Goal: Information Seeking & Learning: Learn about a topic

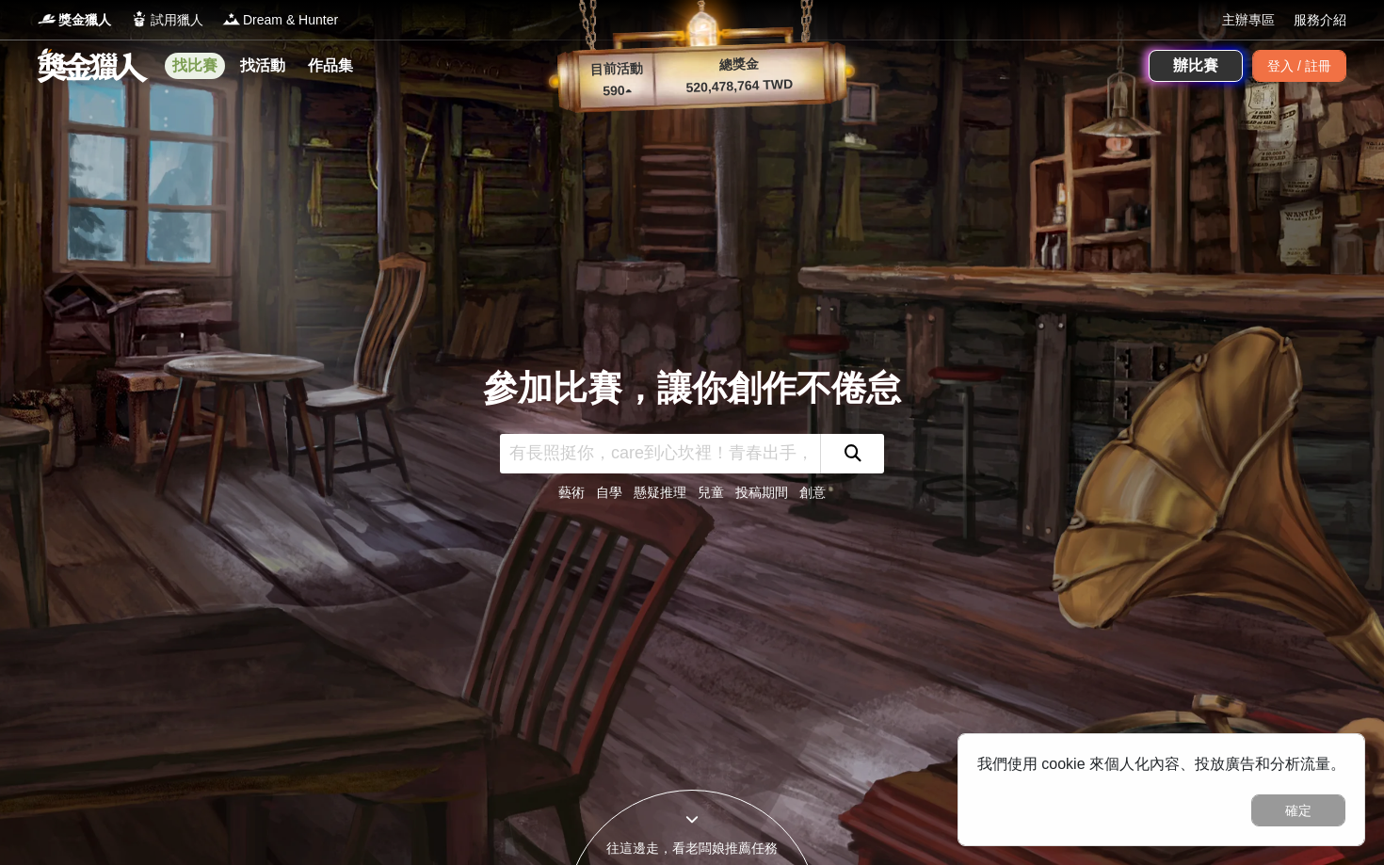
click at [201, 69] on link "找比賽" at bounding box center [195, 66] width 60 height 26
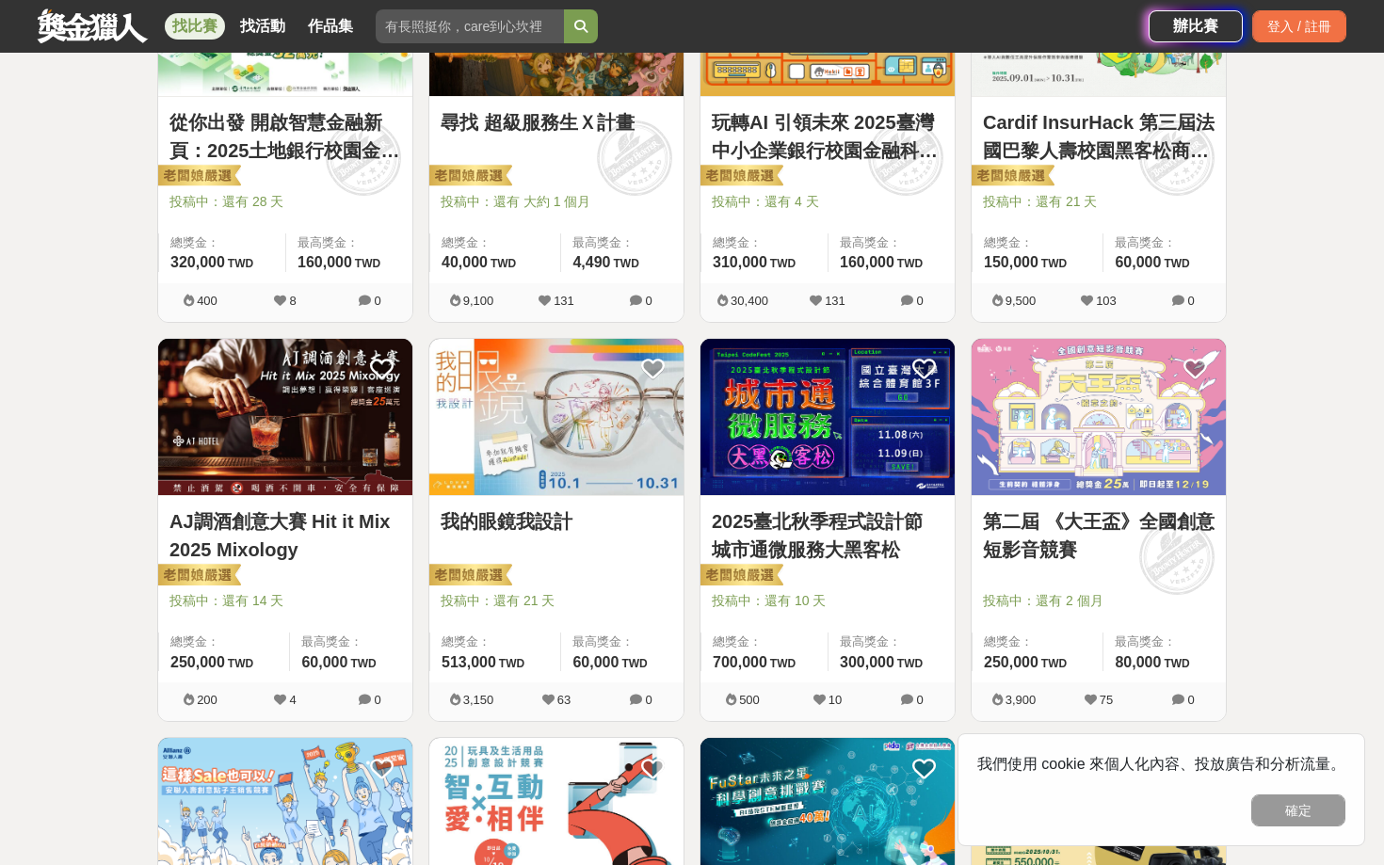
scroll to position [476, 0]
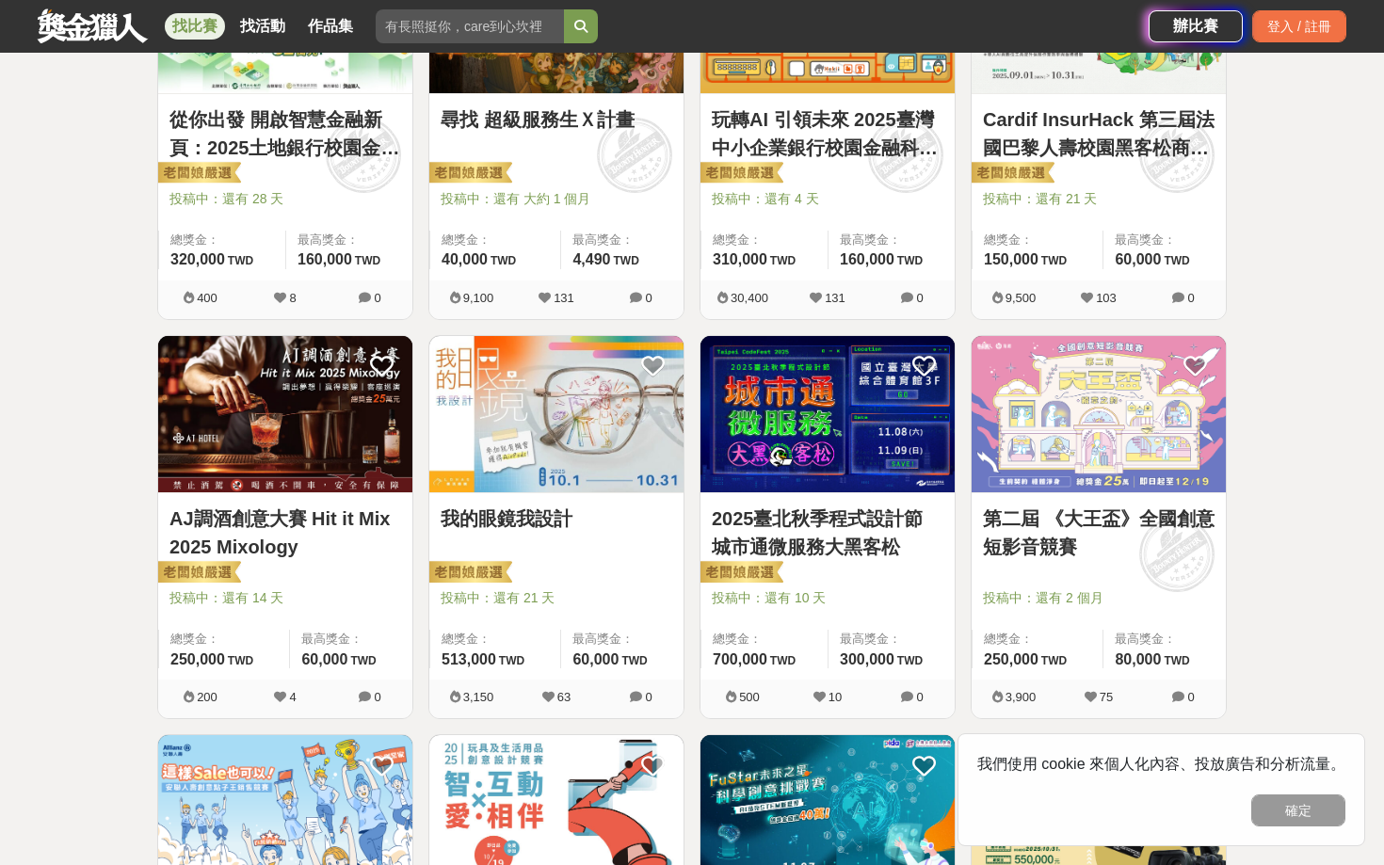
drag, startPoint x: 1151, startPoint y: 522, endPoint x: 1189, endPoint y: 507, distance: 41.4
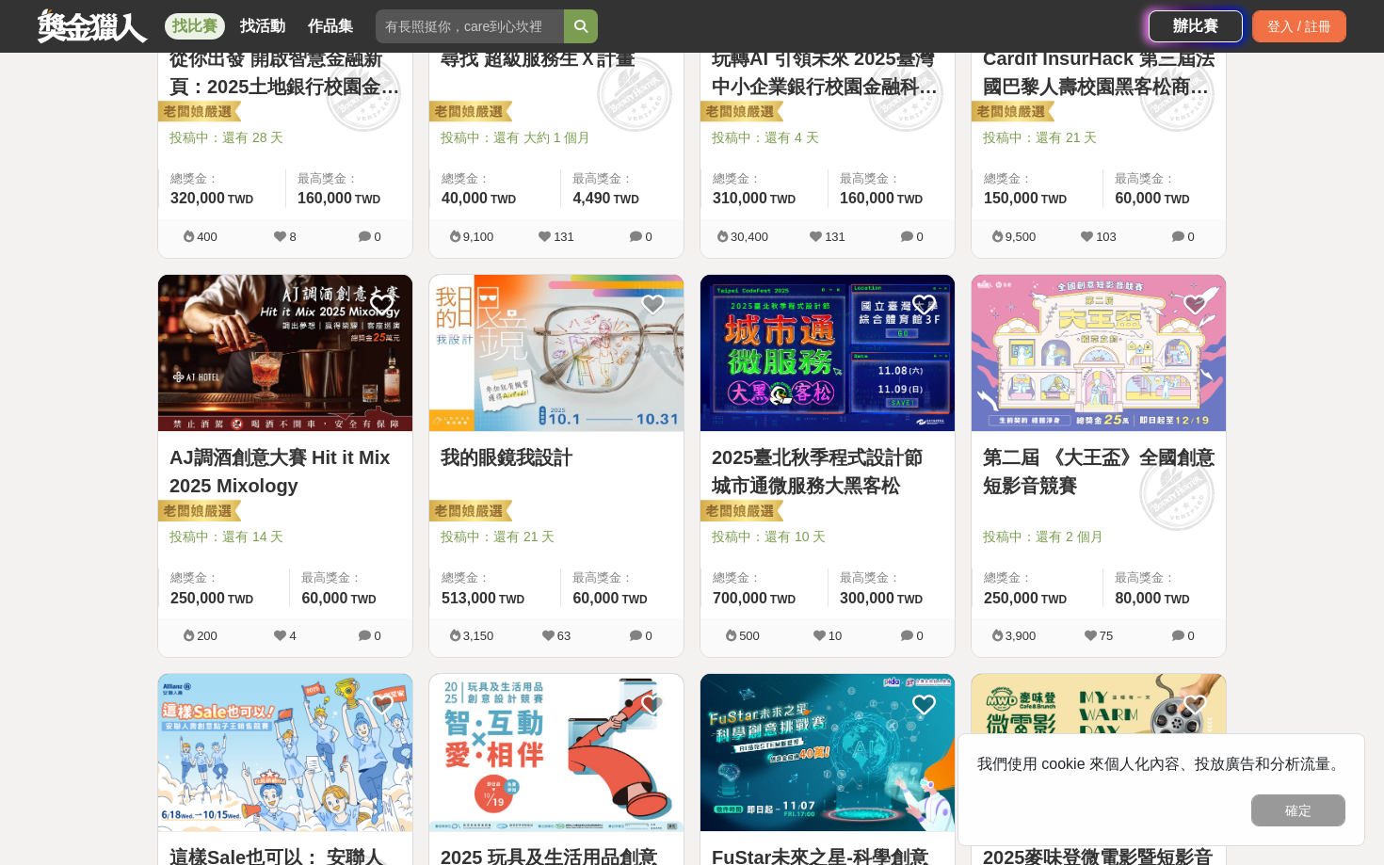
scroll to position [541, 0]
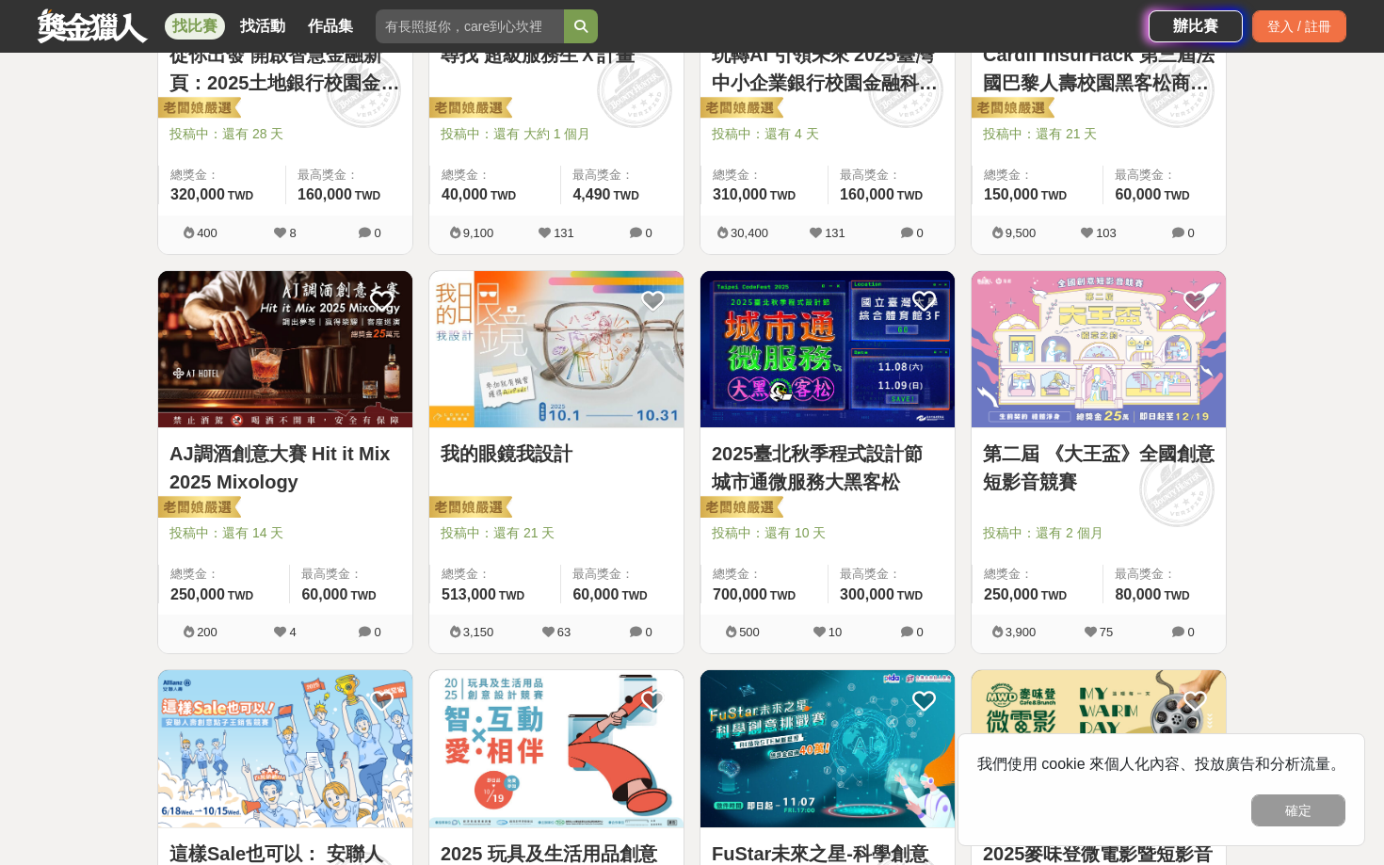
click at [1065, 460] on link "第二屆 《大王盃》全國創意短影音競賽" at bounding box center [1099, 468] width 232 height 57
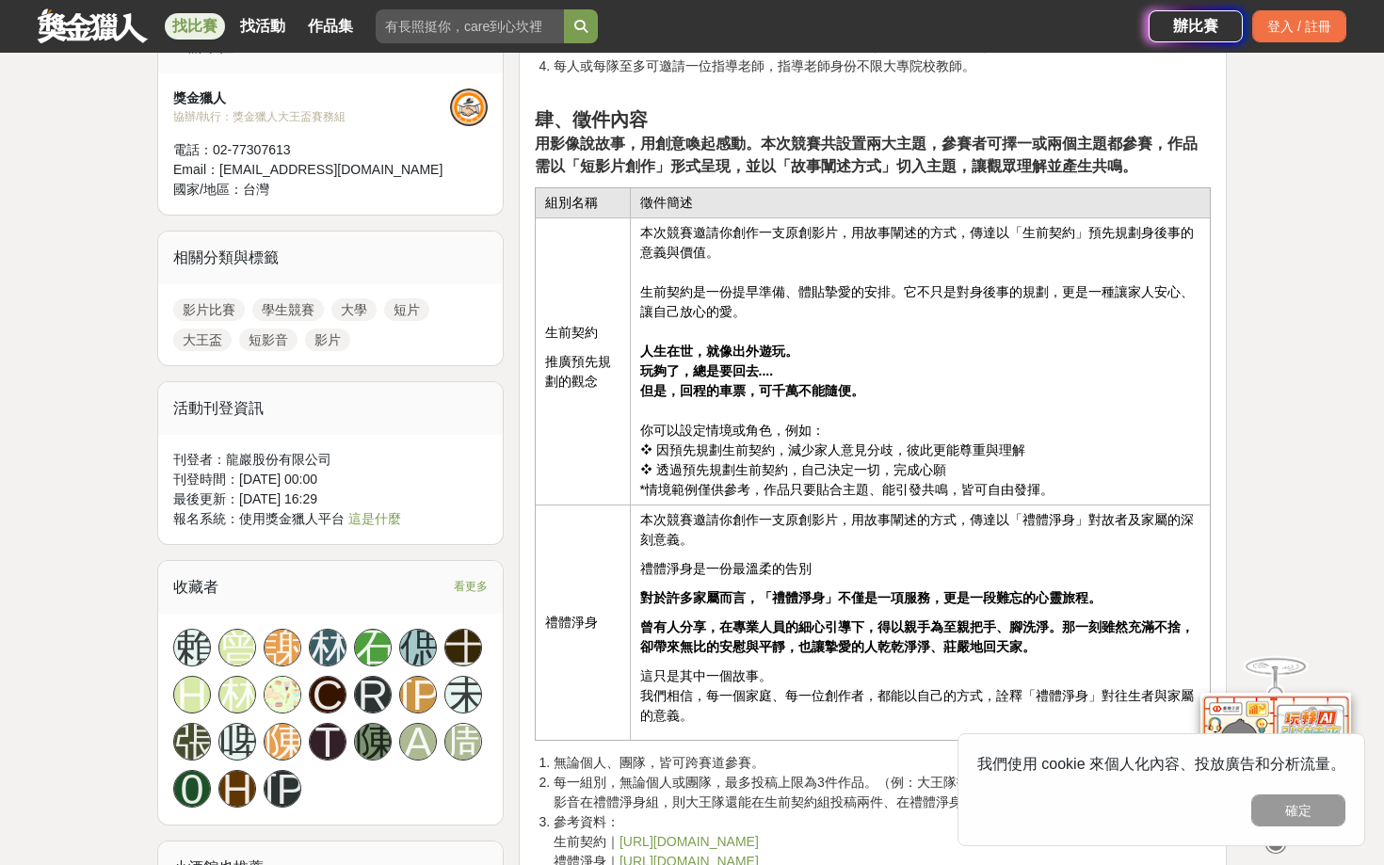
scroll to position [2149, 0]
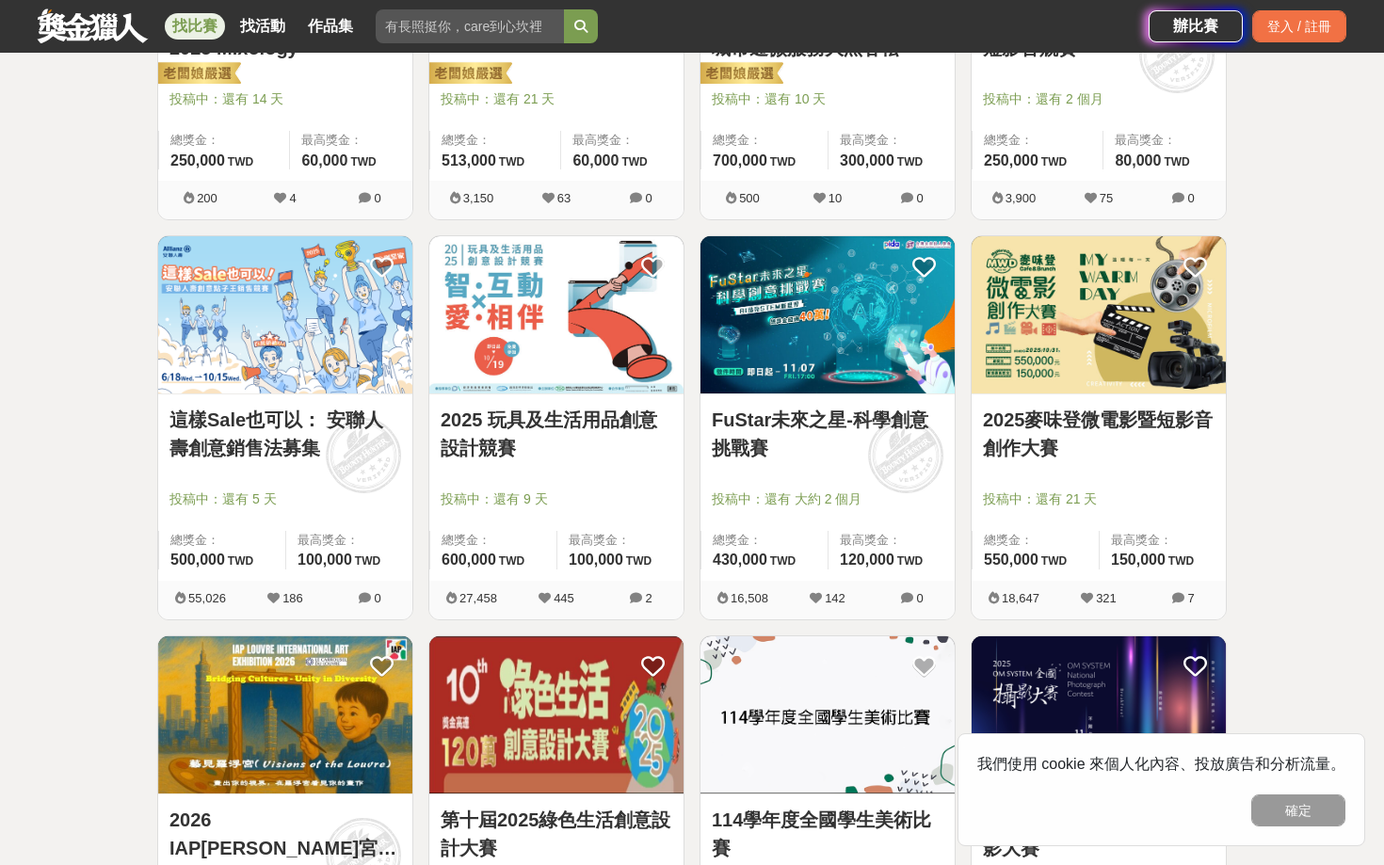
scroll to position [1263, 0]
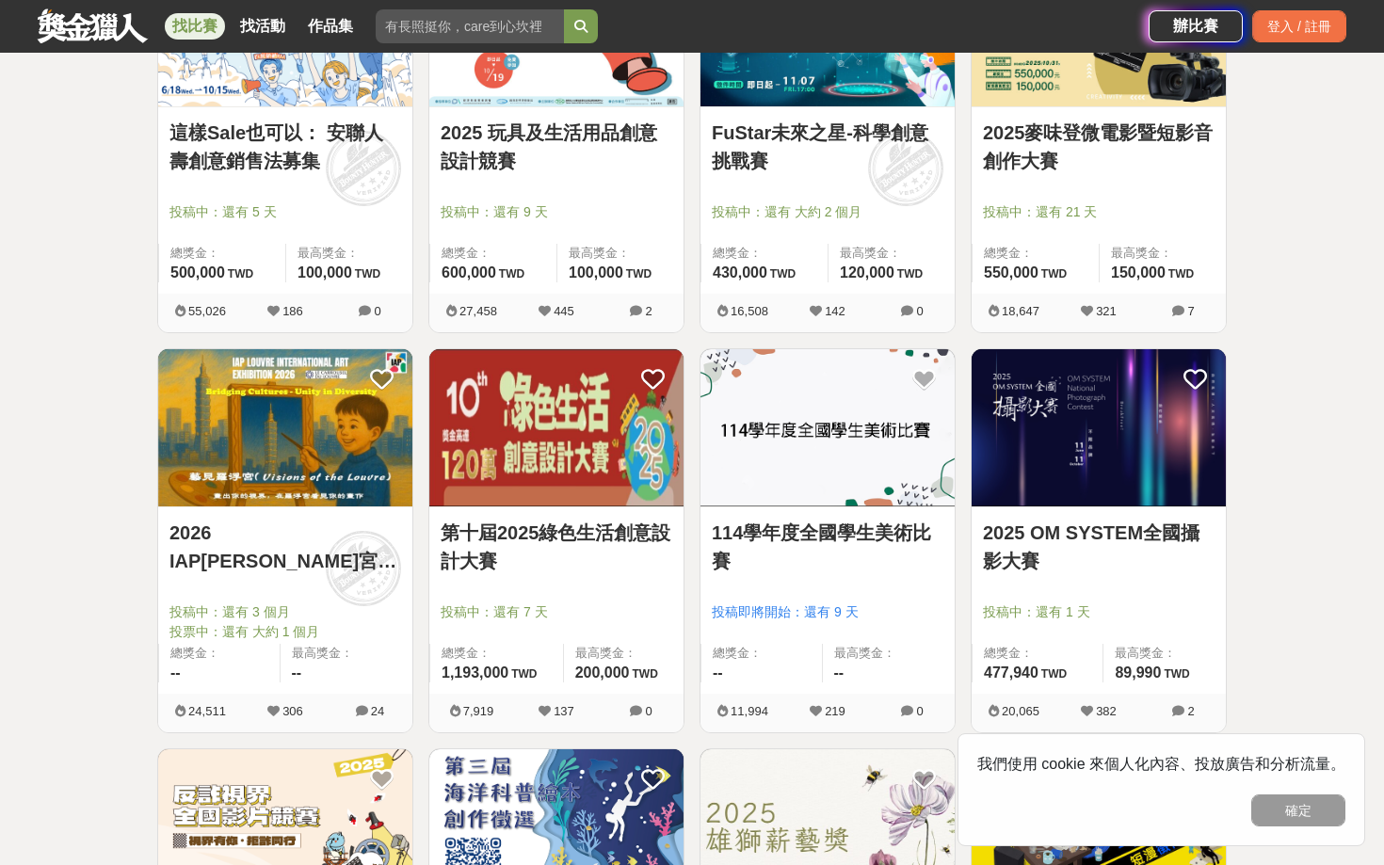
click at [1154, 573] on link "2025 OM SYSTEM全國攝影大賽" at bounding box center [1099, 547] width 232 height 57
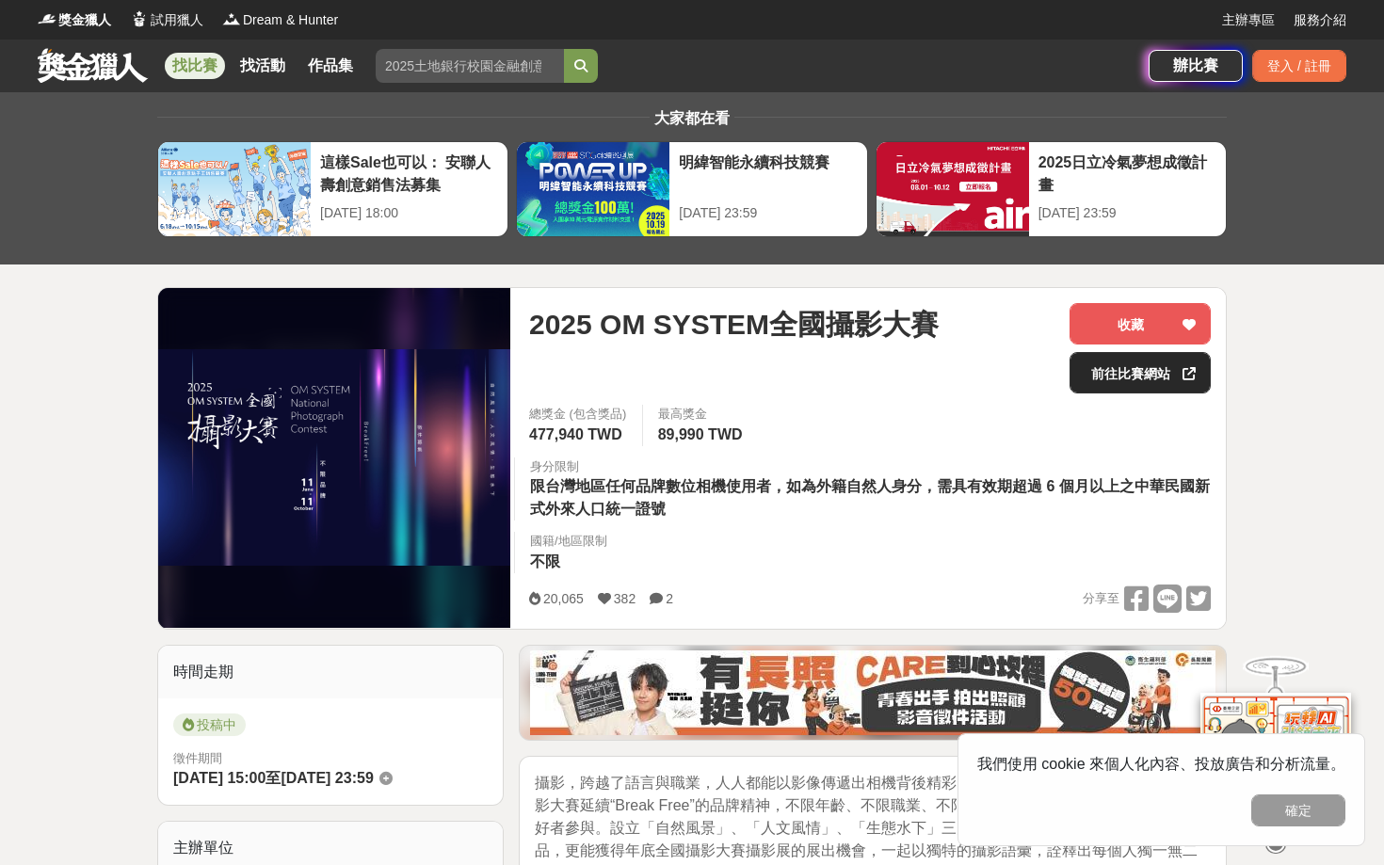
click at [1151, 364] on link "前往比賽網站" at bounding box center [1140, 372] width 141 height 41
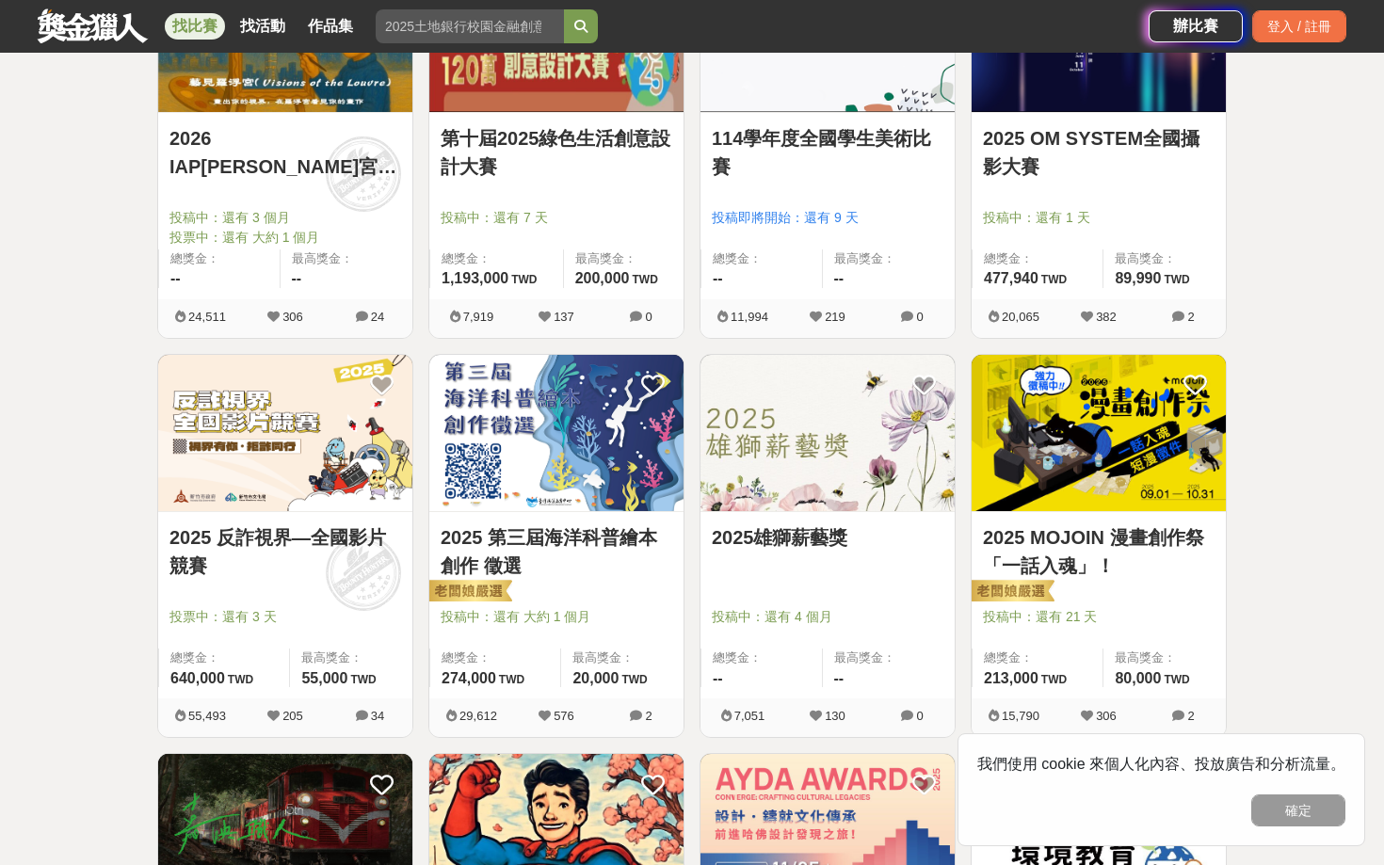
scroll to position [1656, 0]
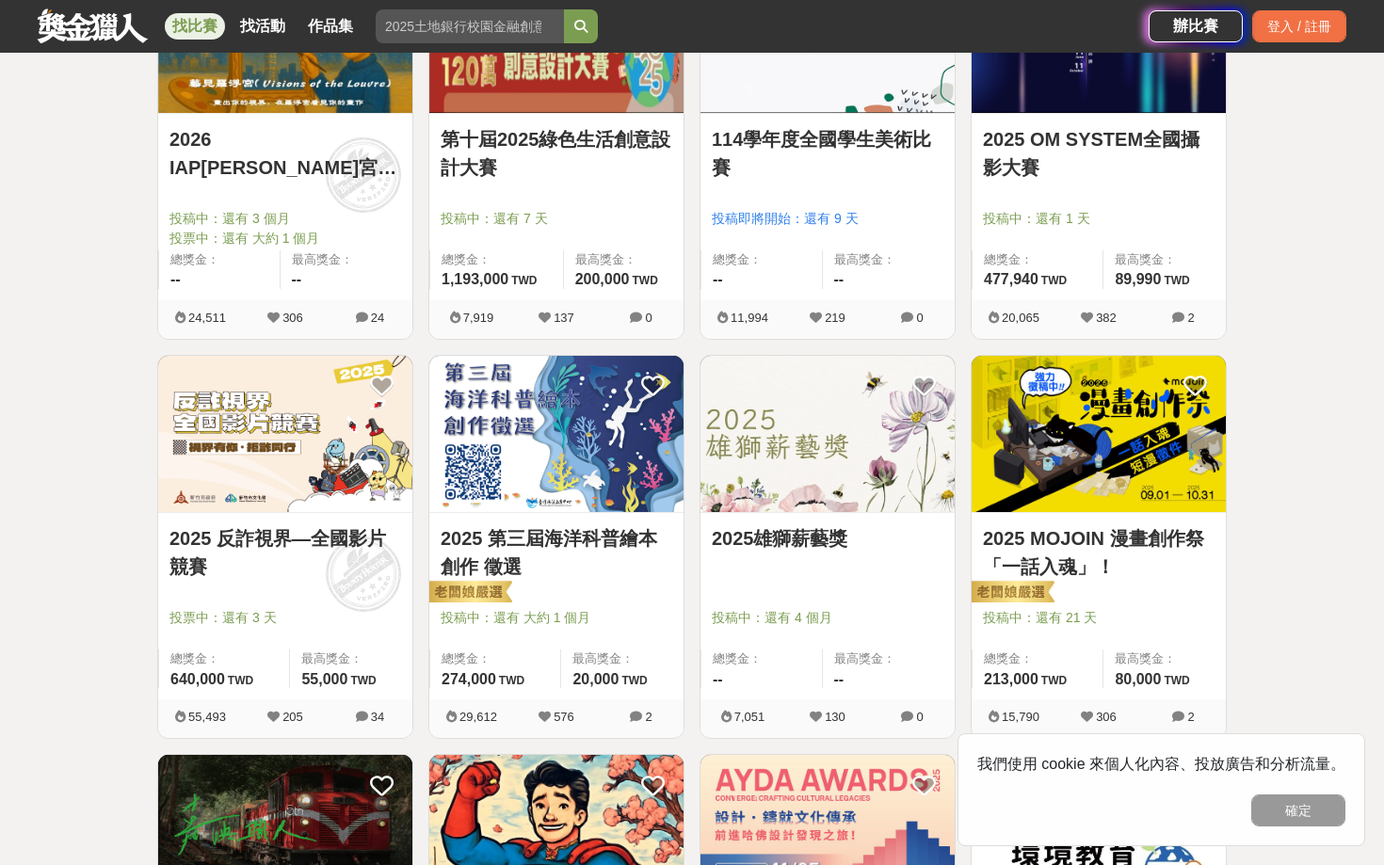
click at [231, 507] on img at bounding box center [285, 434] width 254 height 157
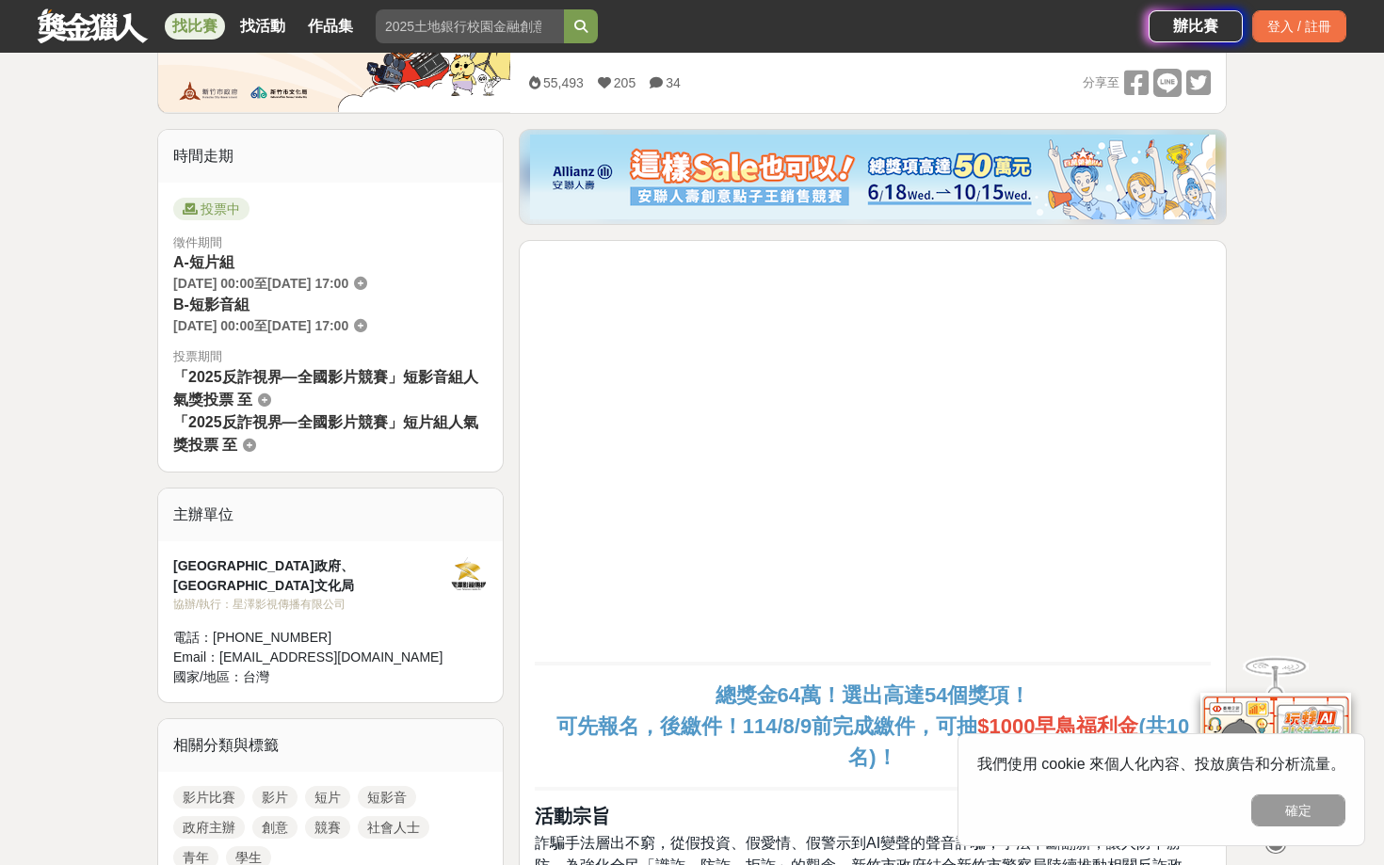
scroll to position [393, 0]
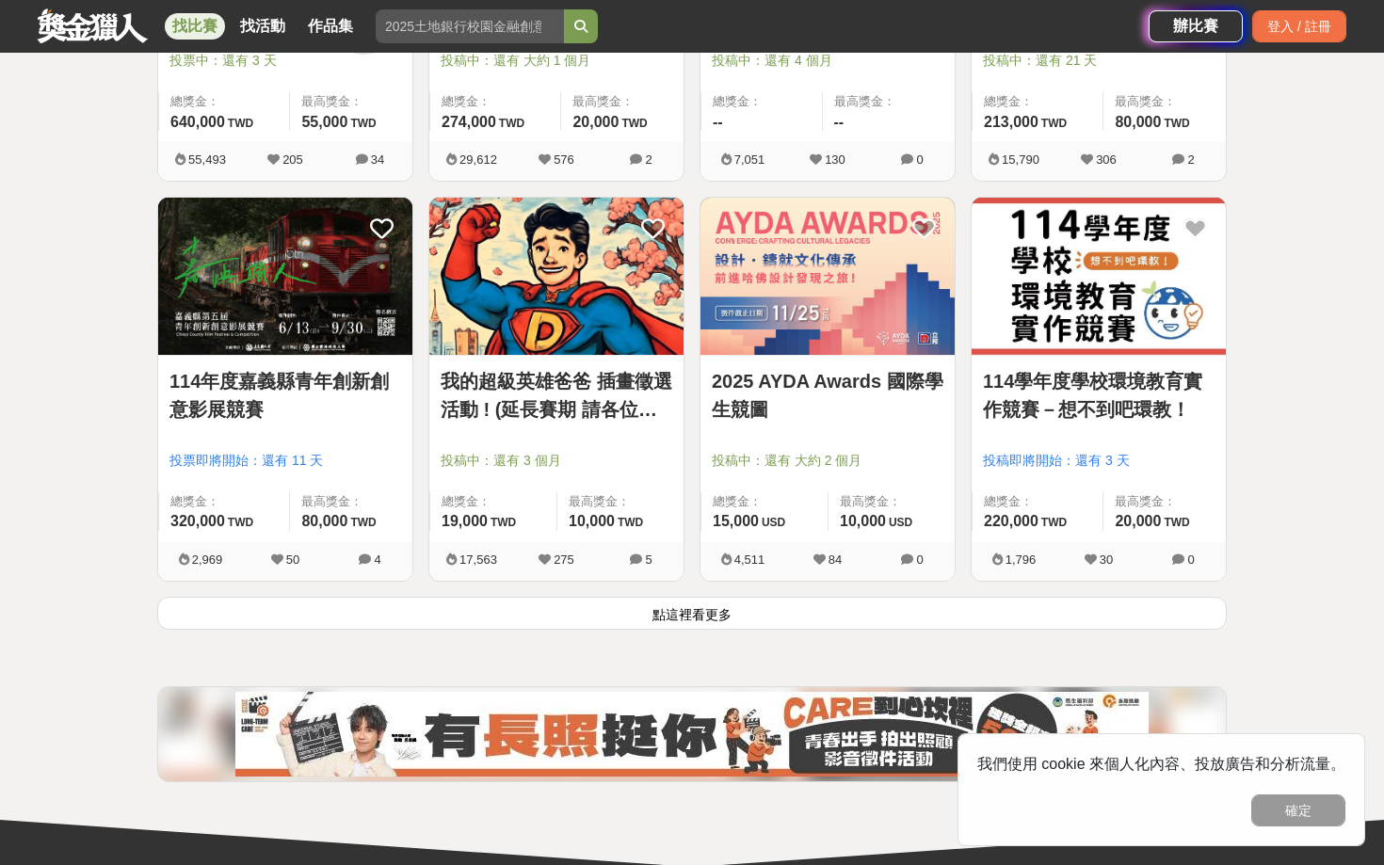
scroll to position [2211, 0]
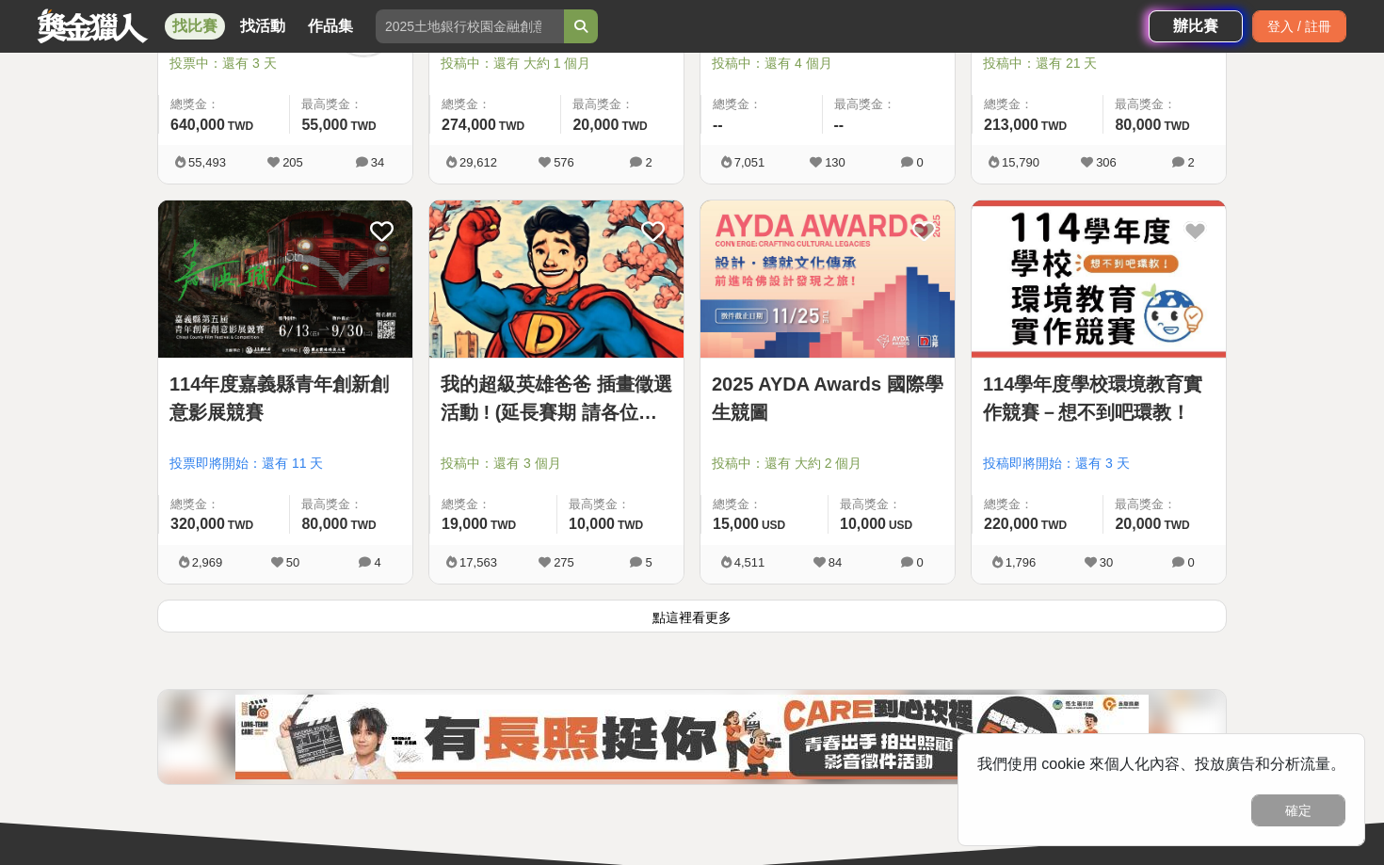
click at [1065, 621] on button "點這裡看更多" at bounding box center [692, 616] width 1070 height 33
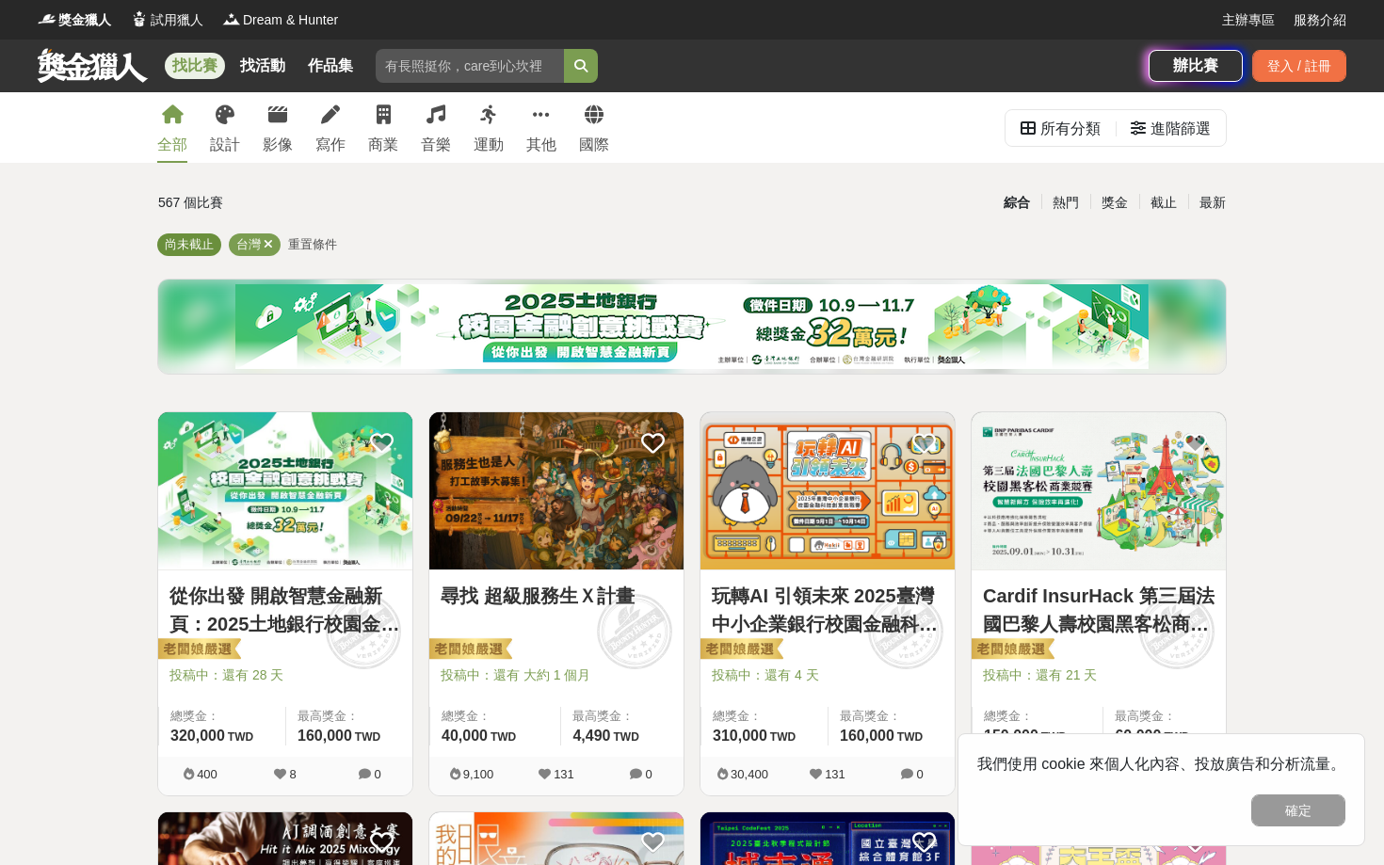
click at [191, 246] on span "尚未截止" at bounding box center [189, 244] width 49 height 14
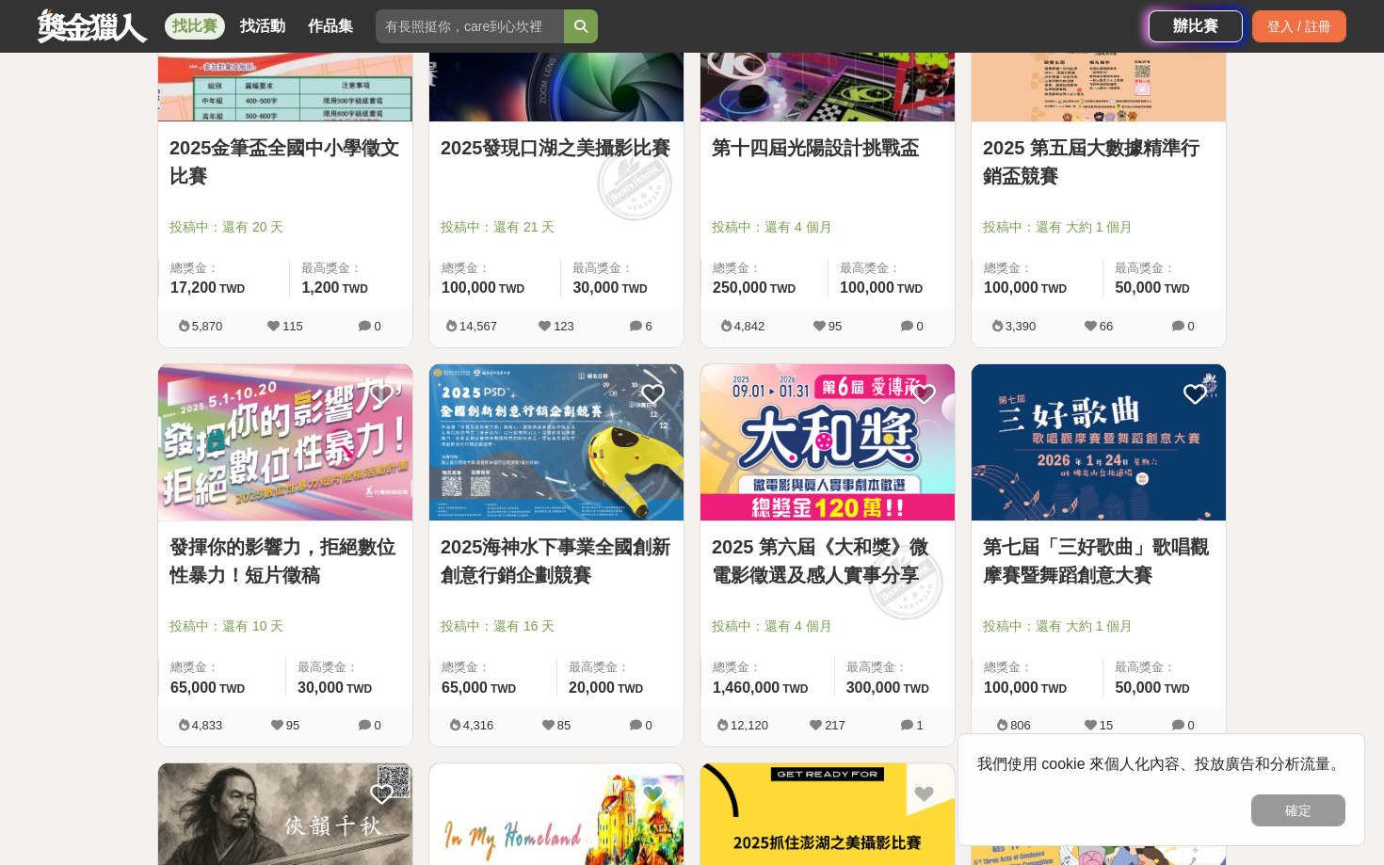
scroll to position [3634, 0]
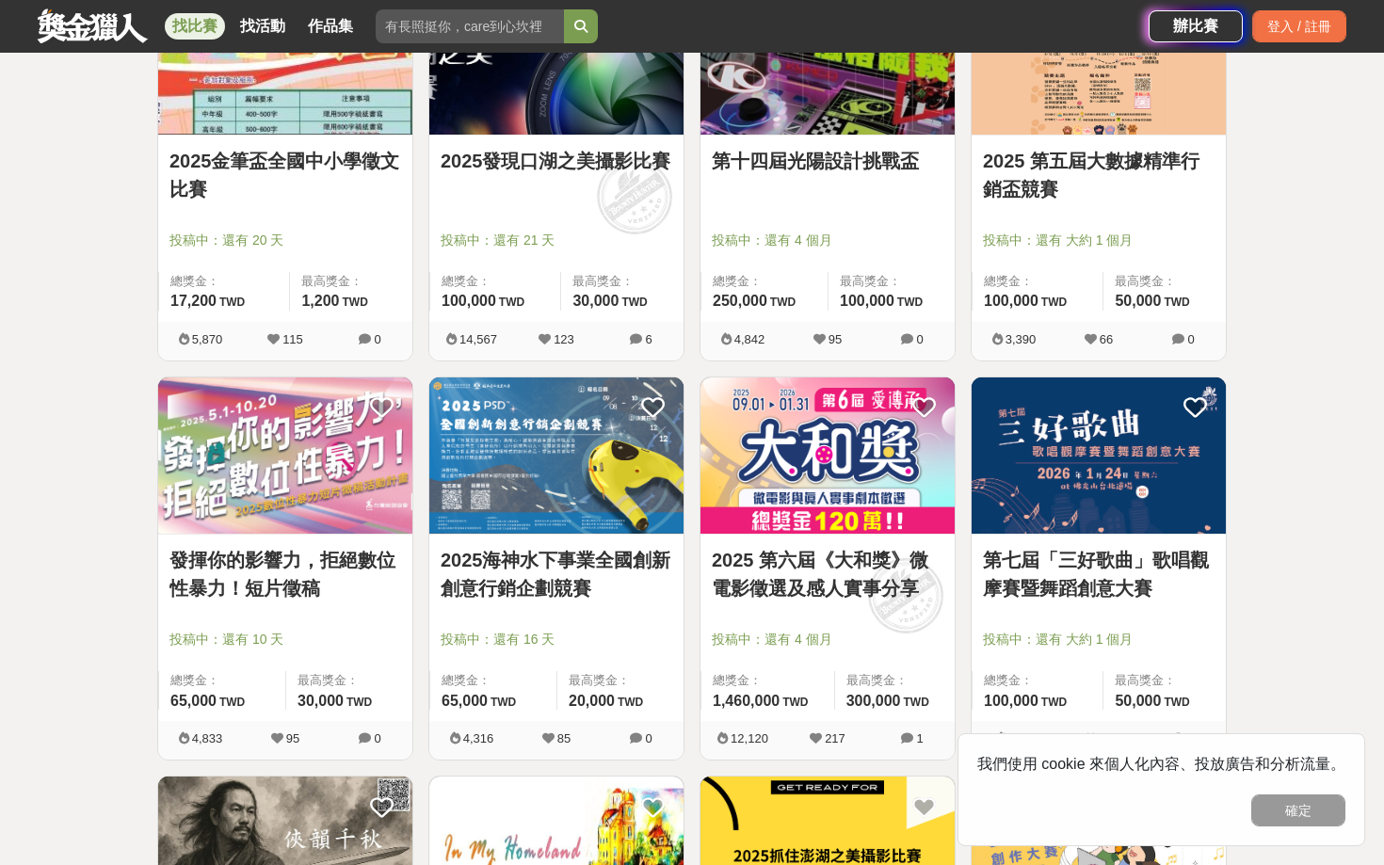
click at [193, 559] on link "發揮你的影響力，拒絕數位性暴力！短片徵稿" at bounding box center [286, 574] width 232 height 57
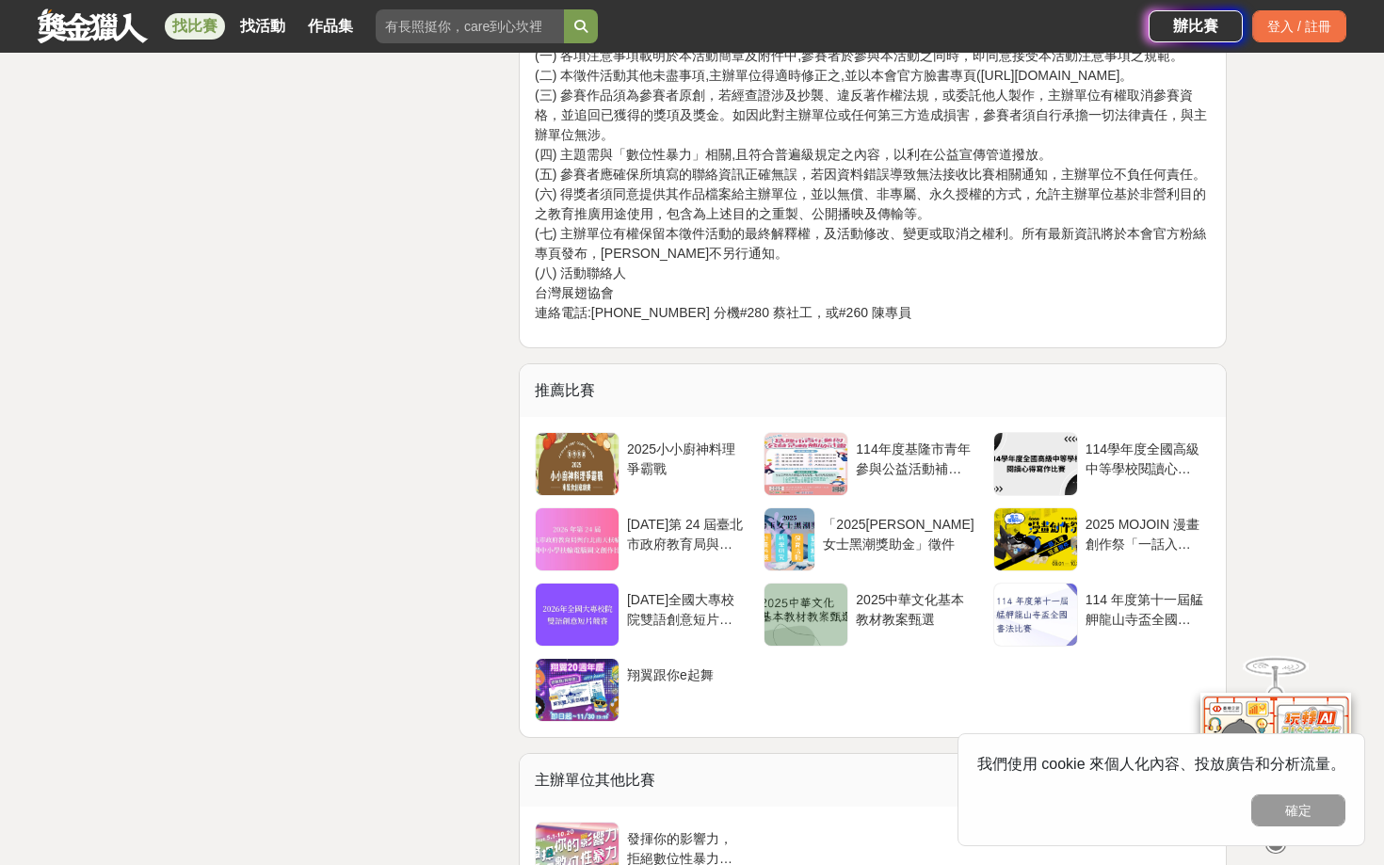
scroll to position [2879, 0]
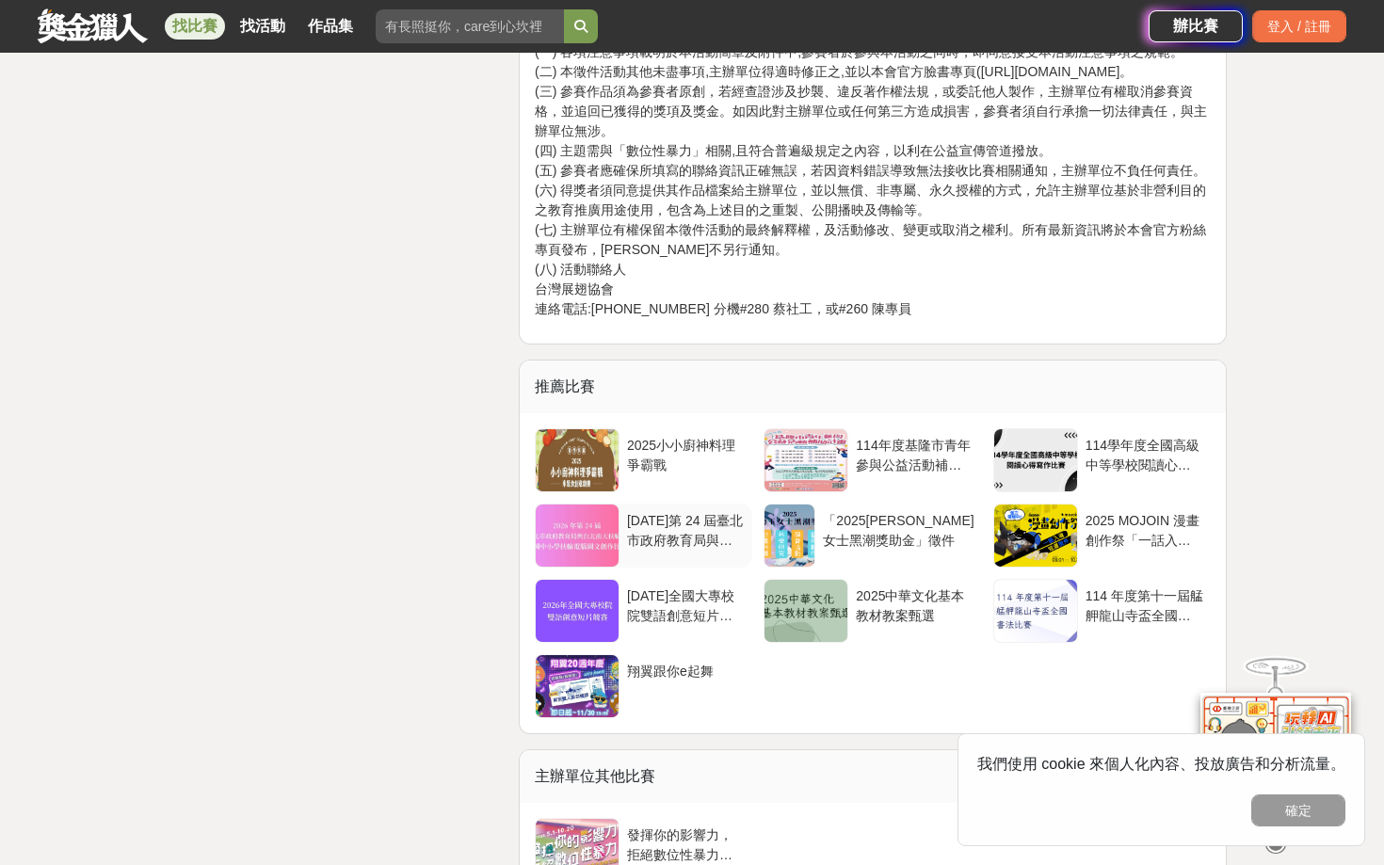
click at [581, 553] on div at bounding box center [577, 536] width 83 height 62
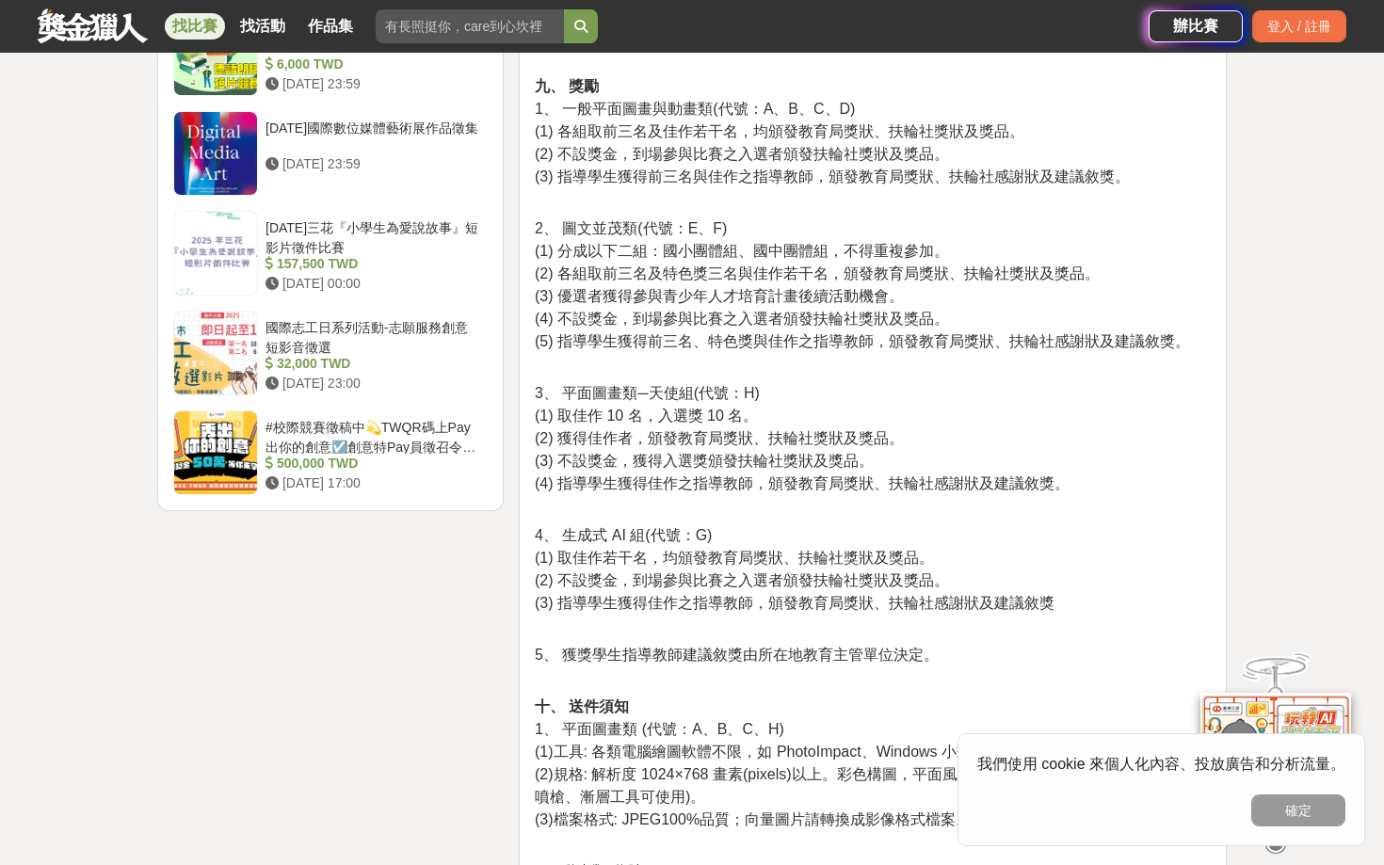
scroll to position [2246, 0]
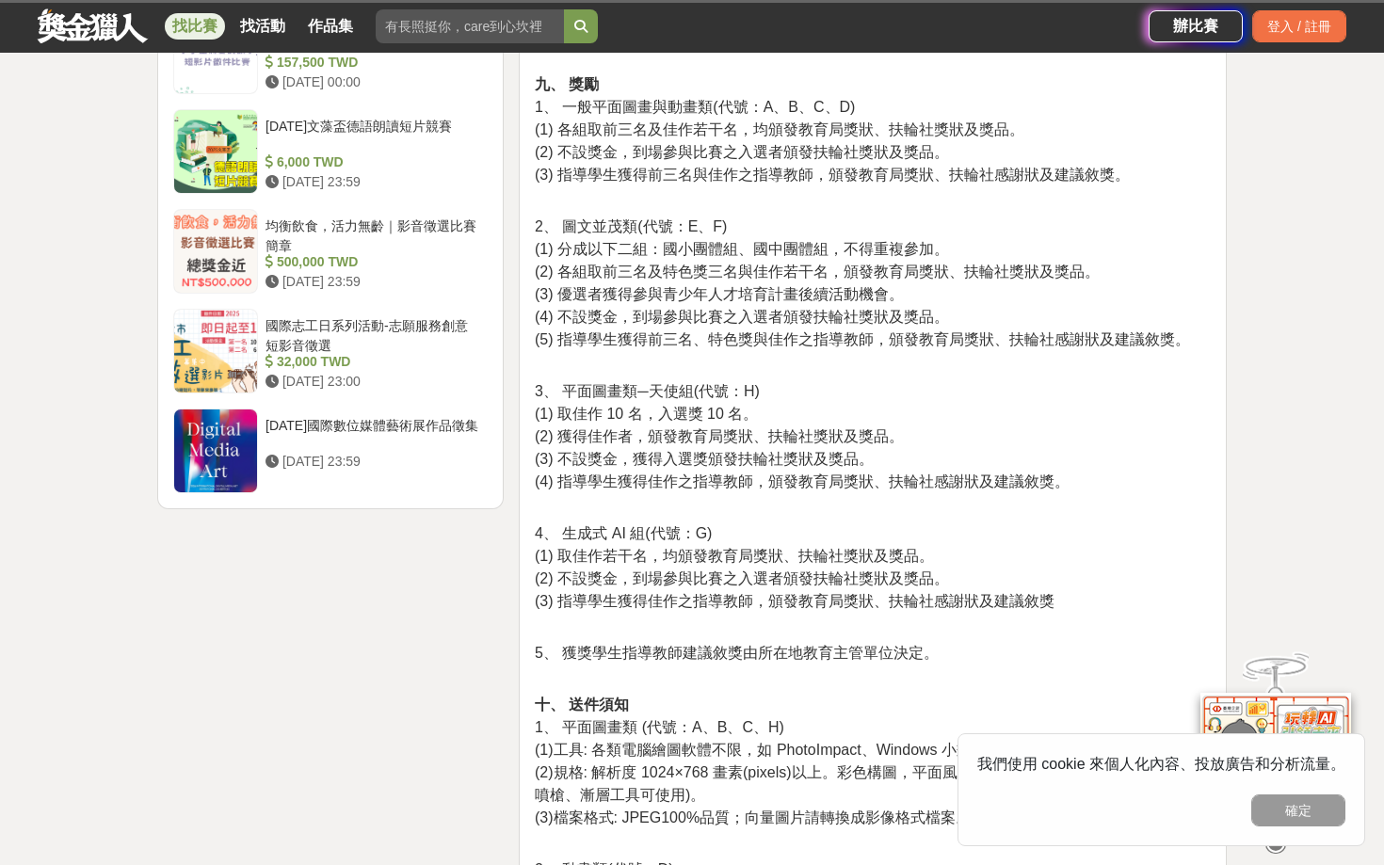
scroll to position [2879, 0]
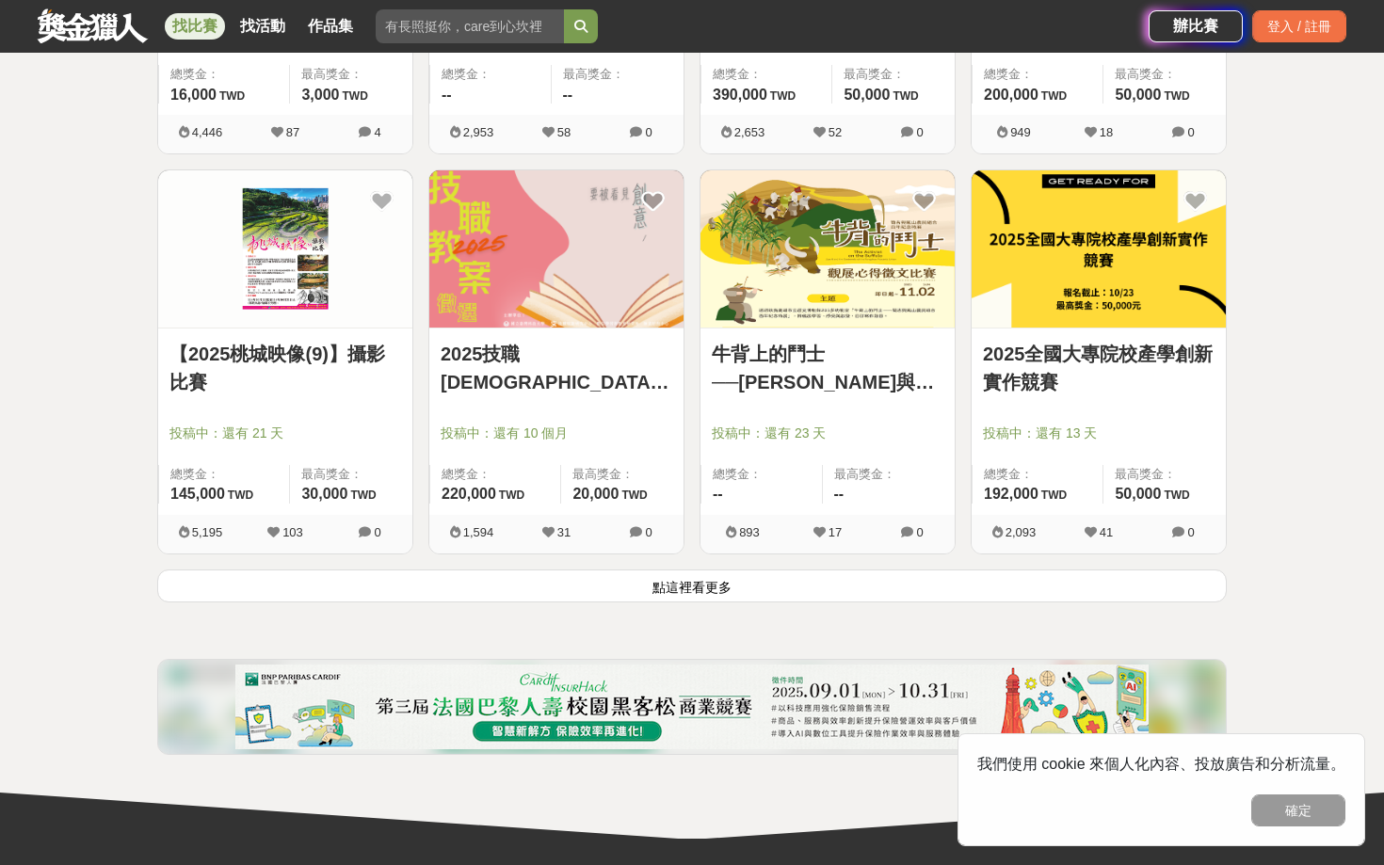
scroll to position [4676, 0]
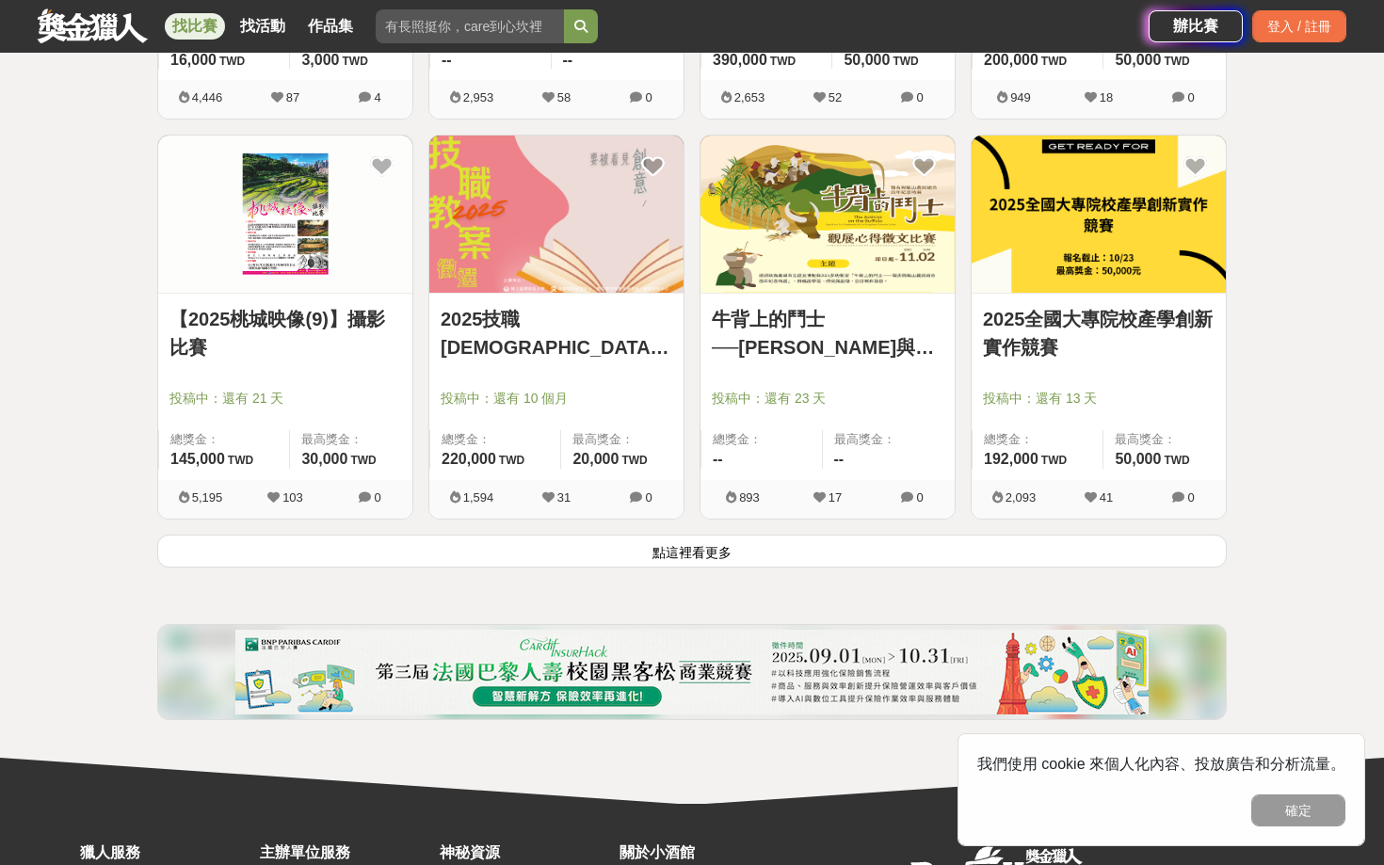
click at [802, 549] on button "點這裡看更多" at bounding box center [692, 551] width 1070 height 33
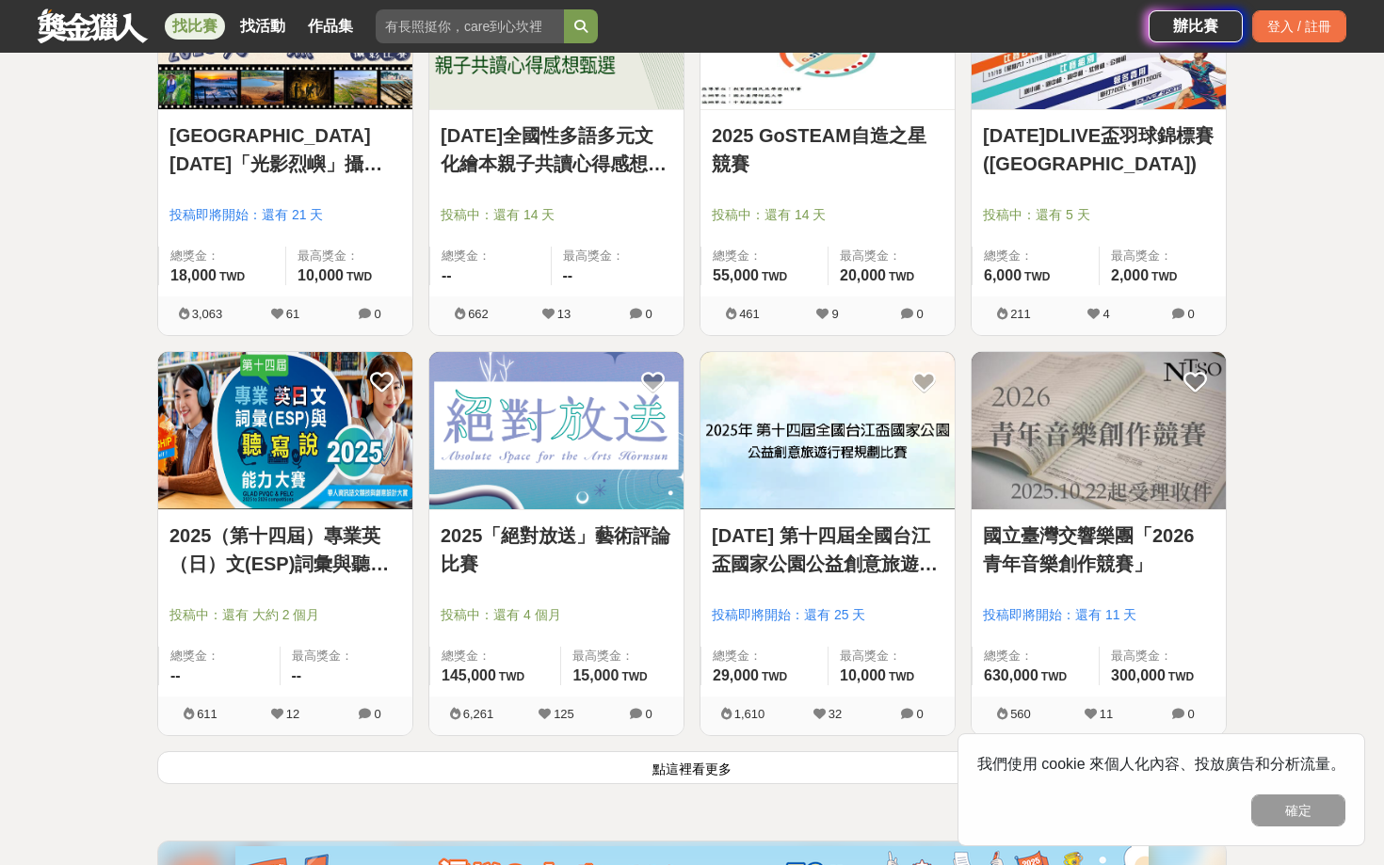
scroll to position [6859, 0]
click at [867, 751] on button "點這裡看更多" at bounding box center [692, 767] width 1070 height 33
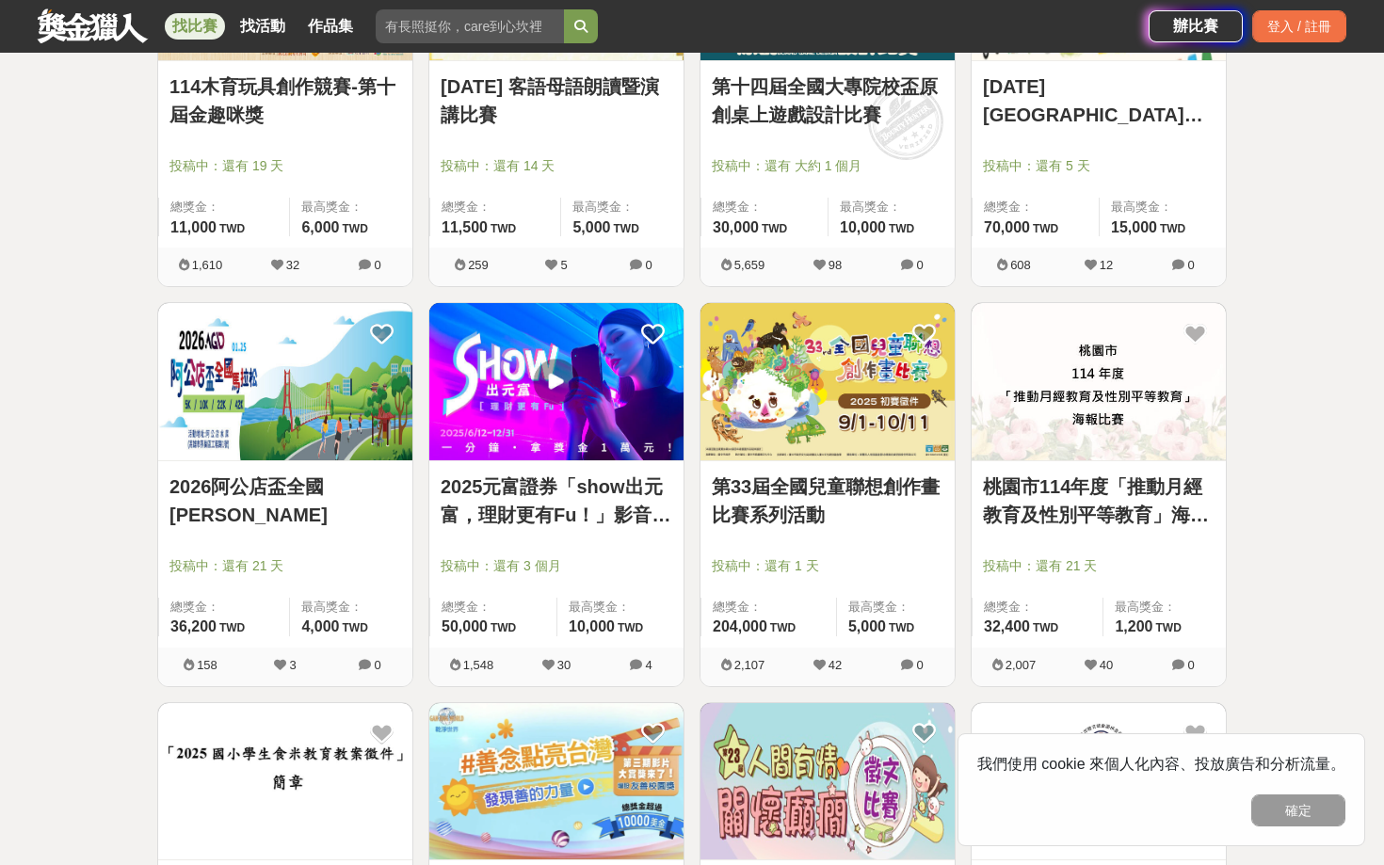
scroll to position [7708, 0]
click at [569, 504] on link "2025元富證券「show出元富，理財更有Fu！」影音競賽活動" at bounding box center [557, 500] width 232 height 57
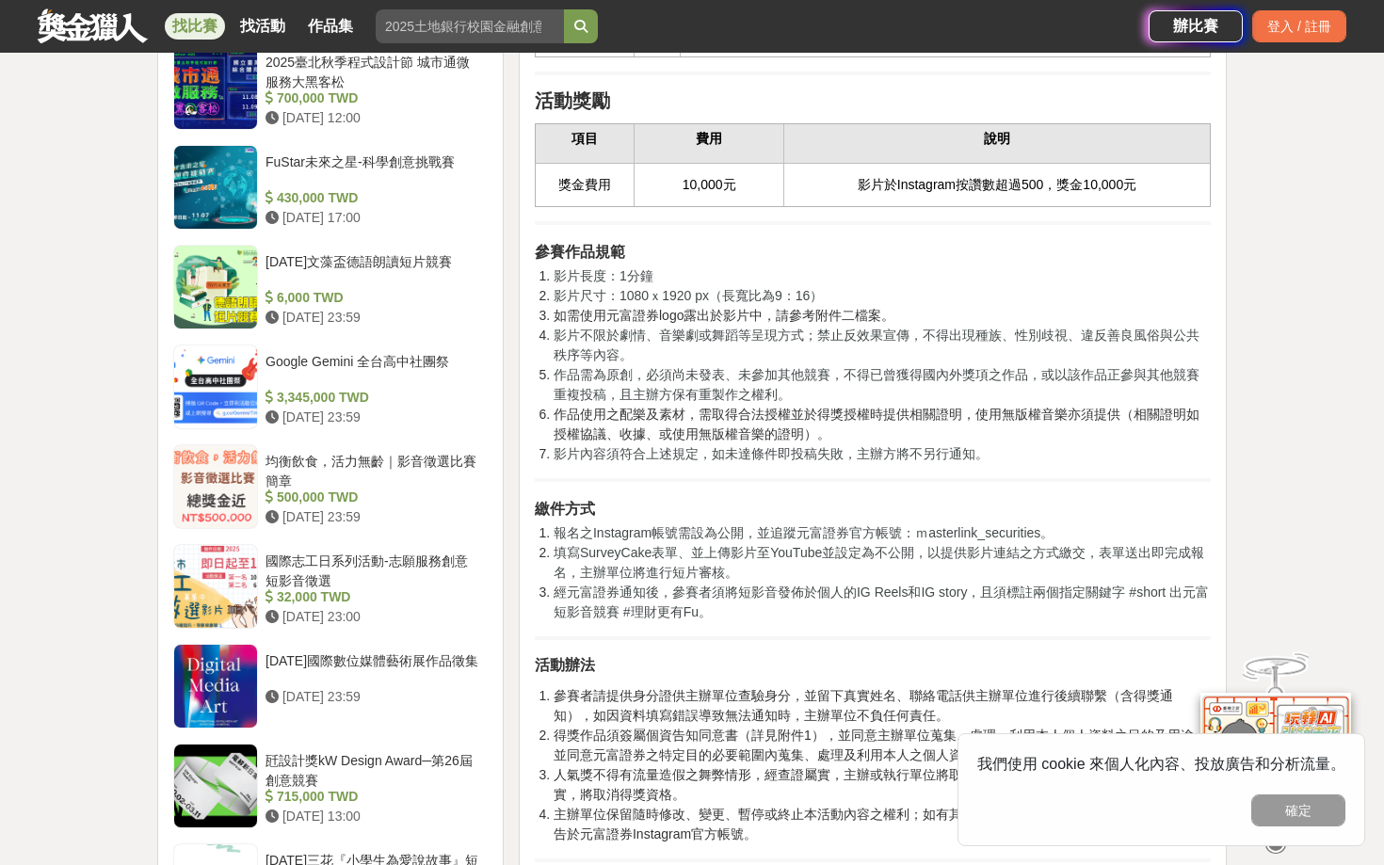
scroll to position [1698, 0]
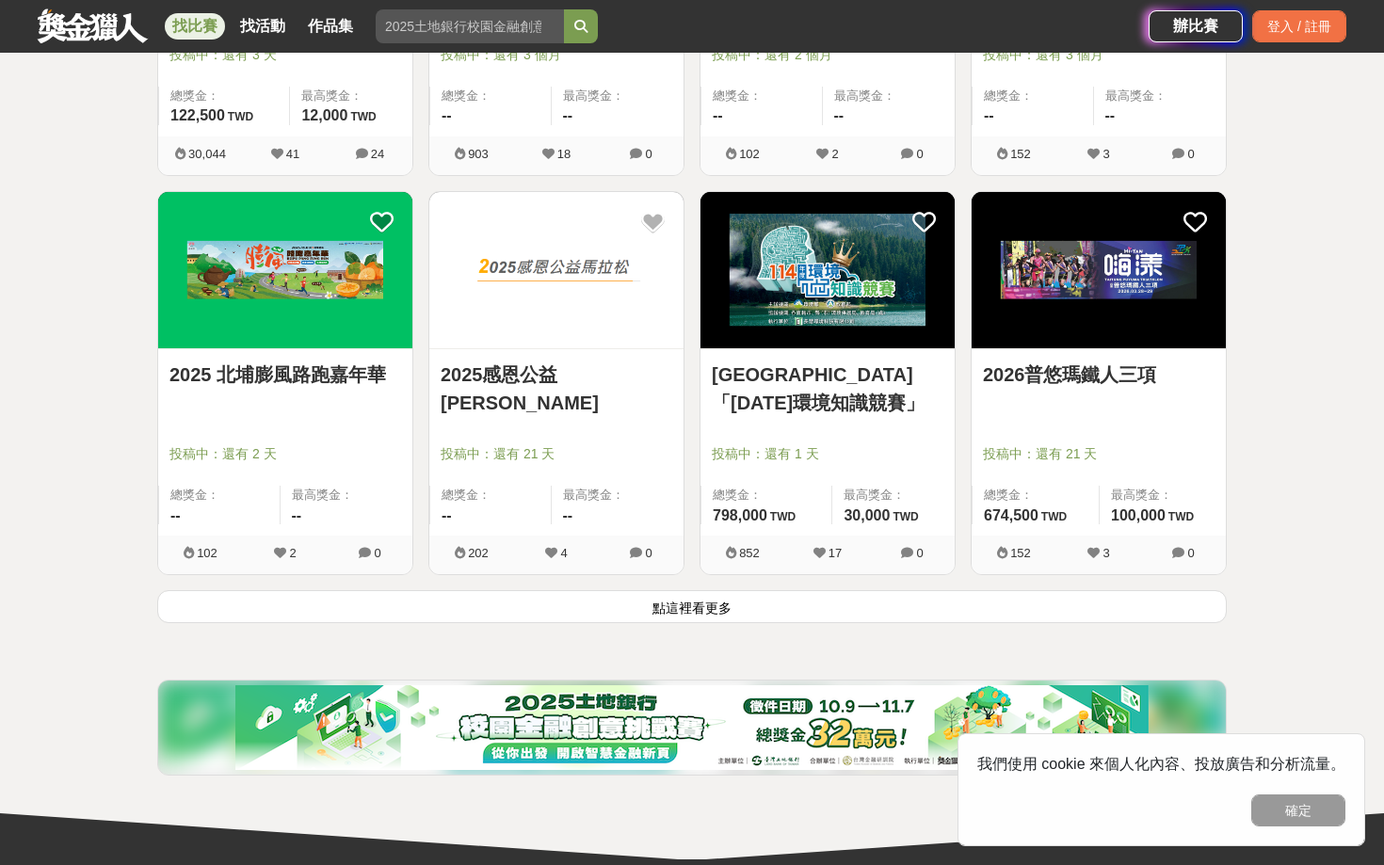
scroll to position [9420, 0]
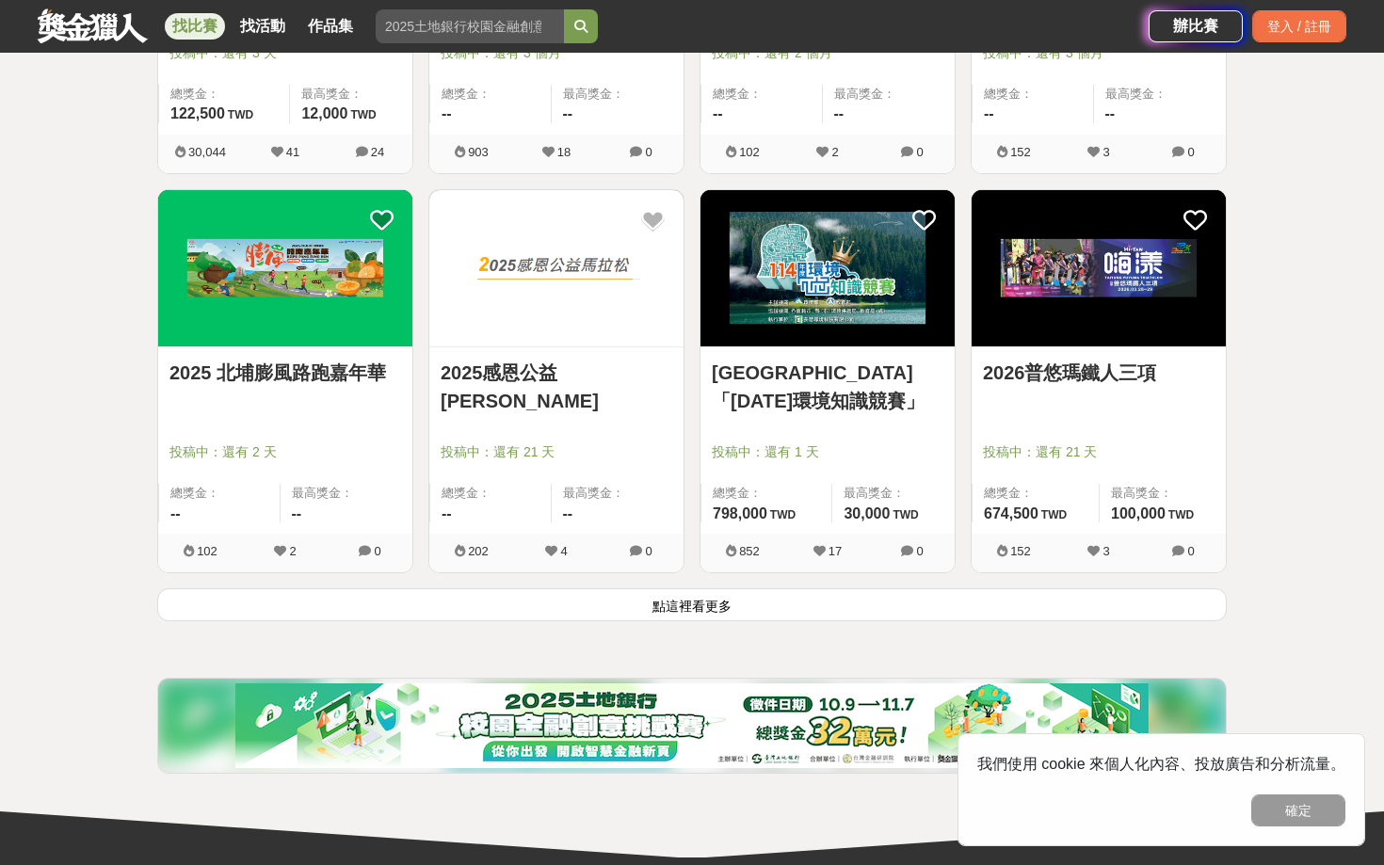
click at [640, 612] on button "點這裡看更多" at bounding box center [692, 605] width 1070 height 33
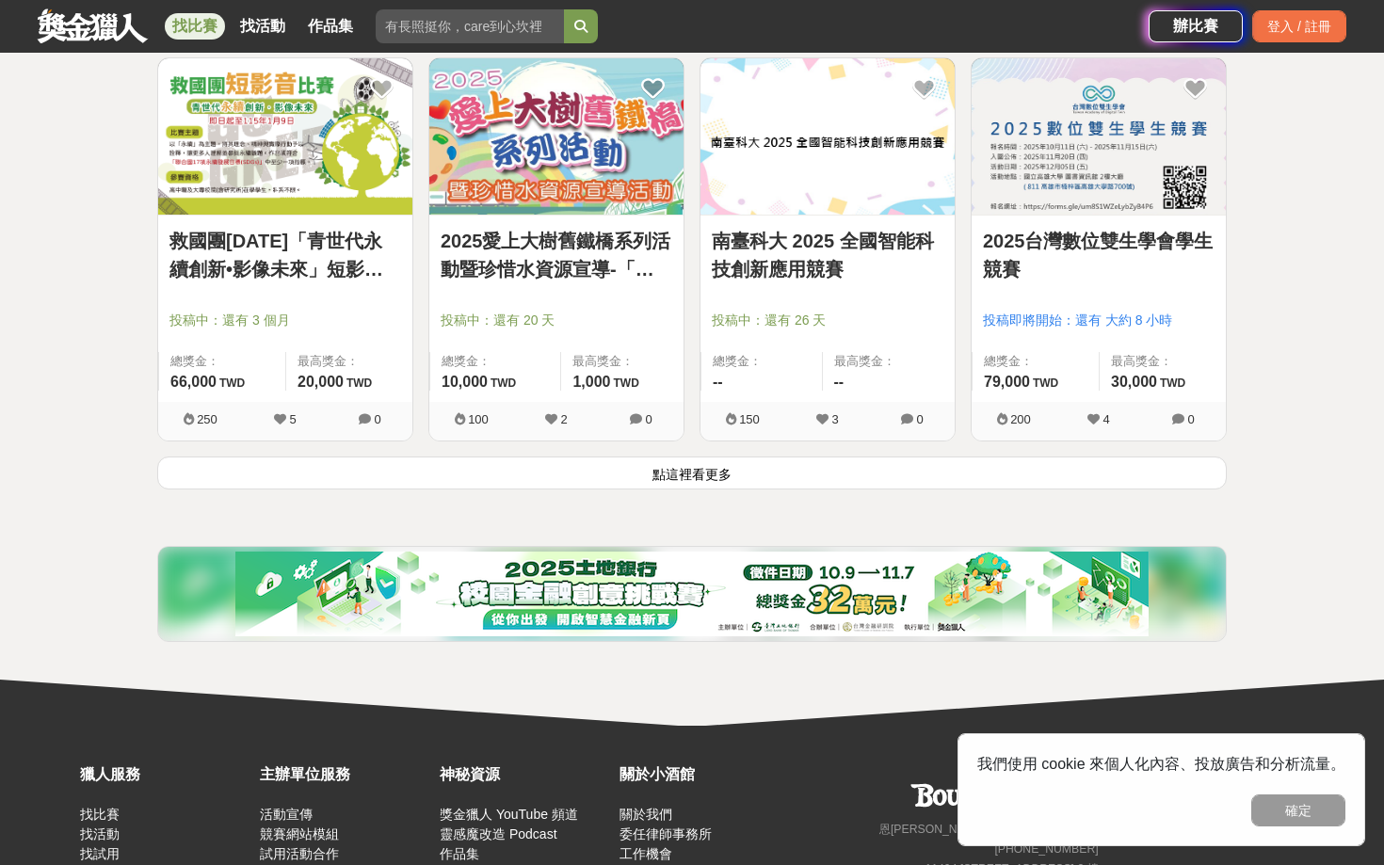
scroll to position [11955, 0]
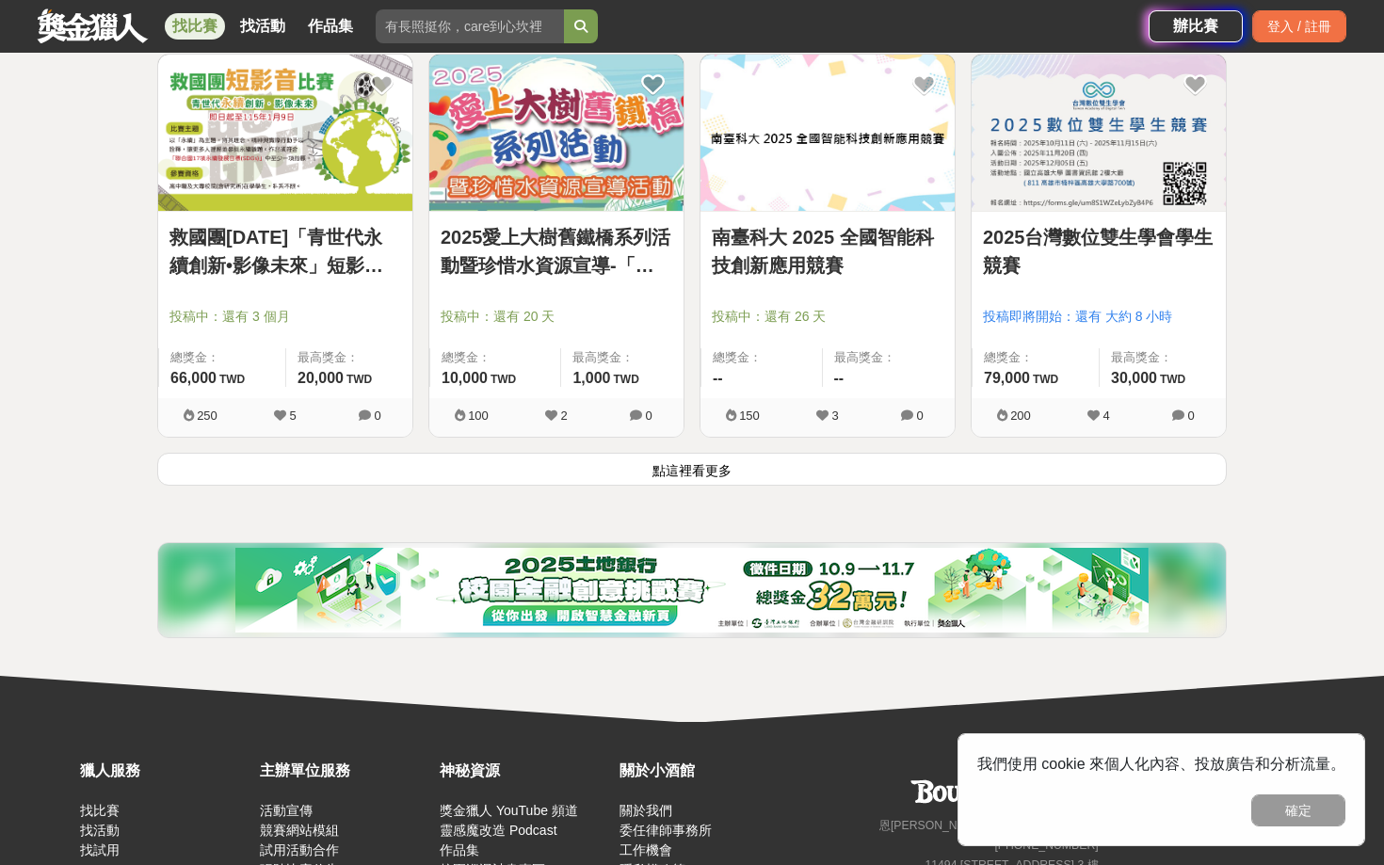
click at [653, 605] on img at bounding box center [691, 590] width 913 height 85
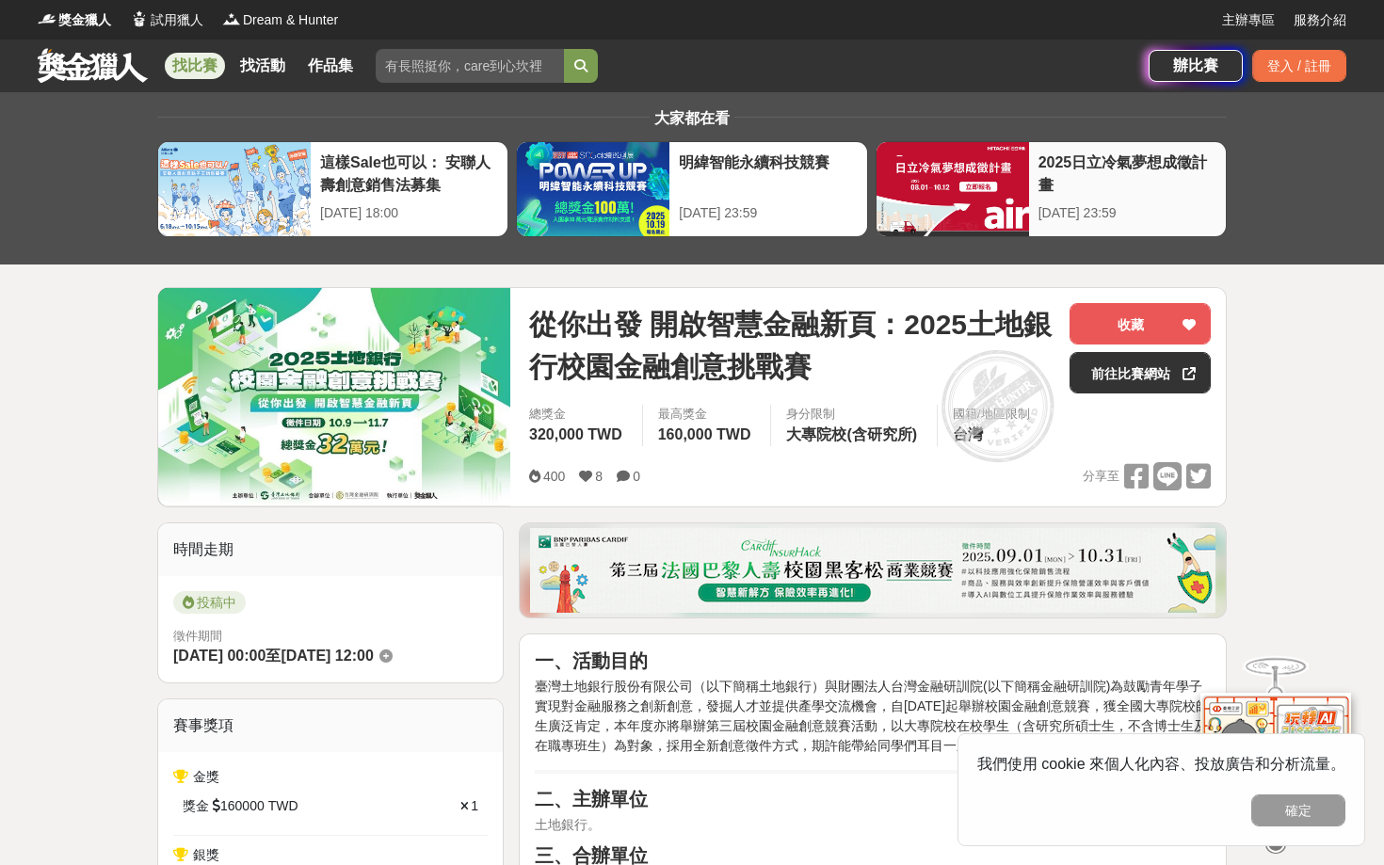
click at [1012, 178] on div at bounding box center [953, 189] width 153 height 94
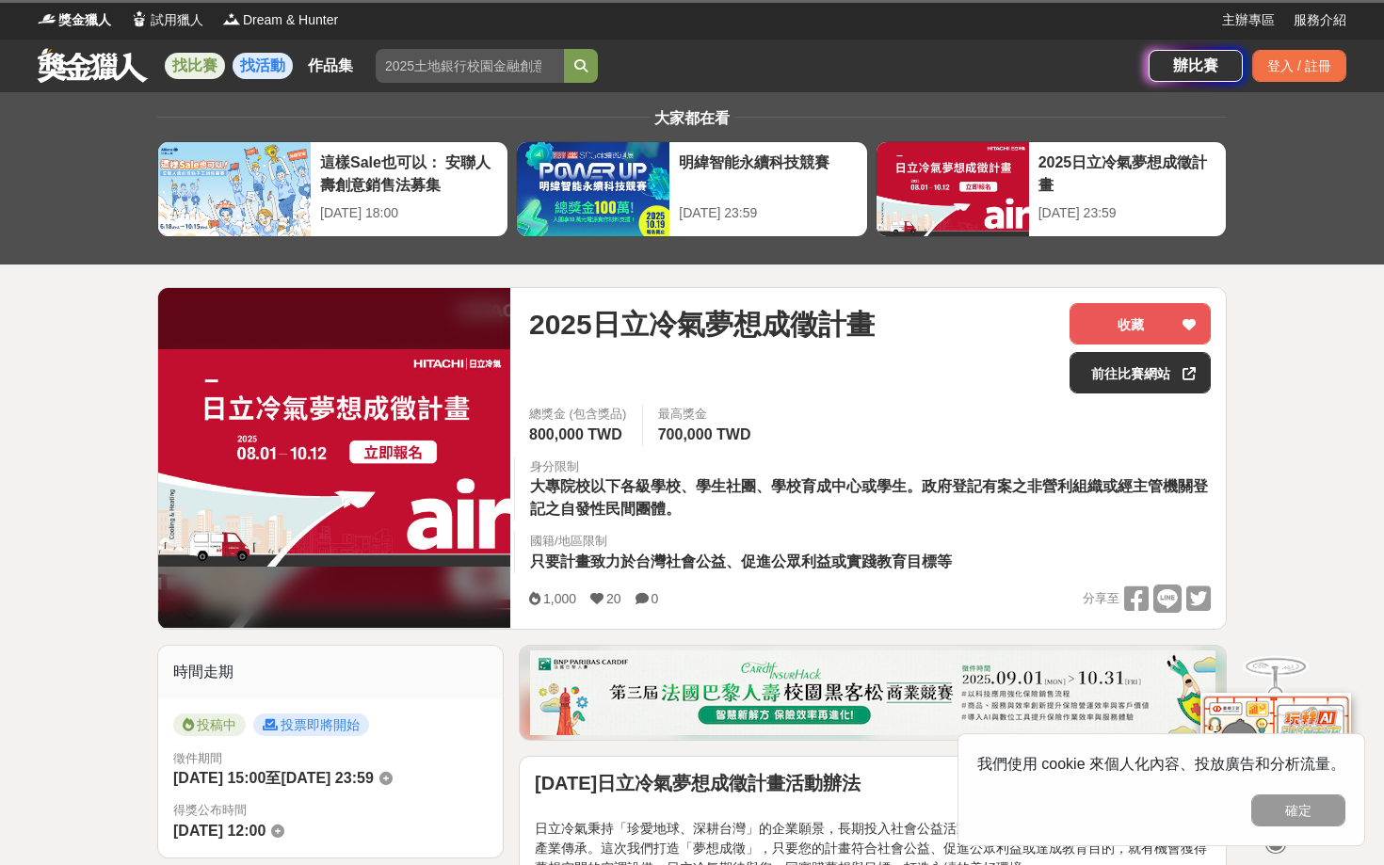
click at [274, 64] on link "找活動" at bounding box center [263, 66] width 60 height 26
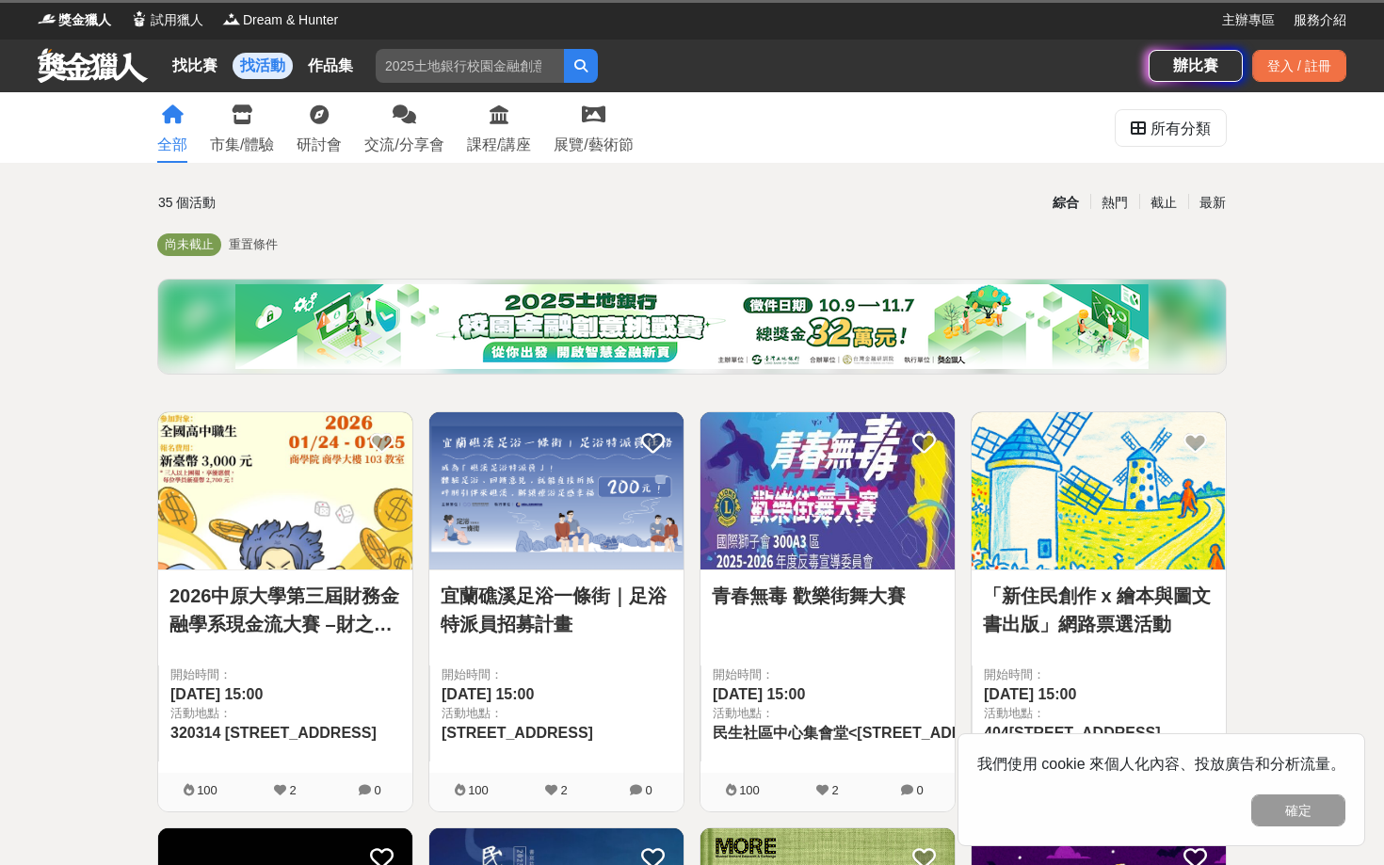
click at [118, 65] on link at bounding box center [93, 65] width 114 height 36
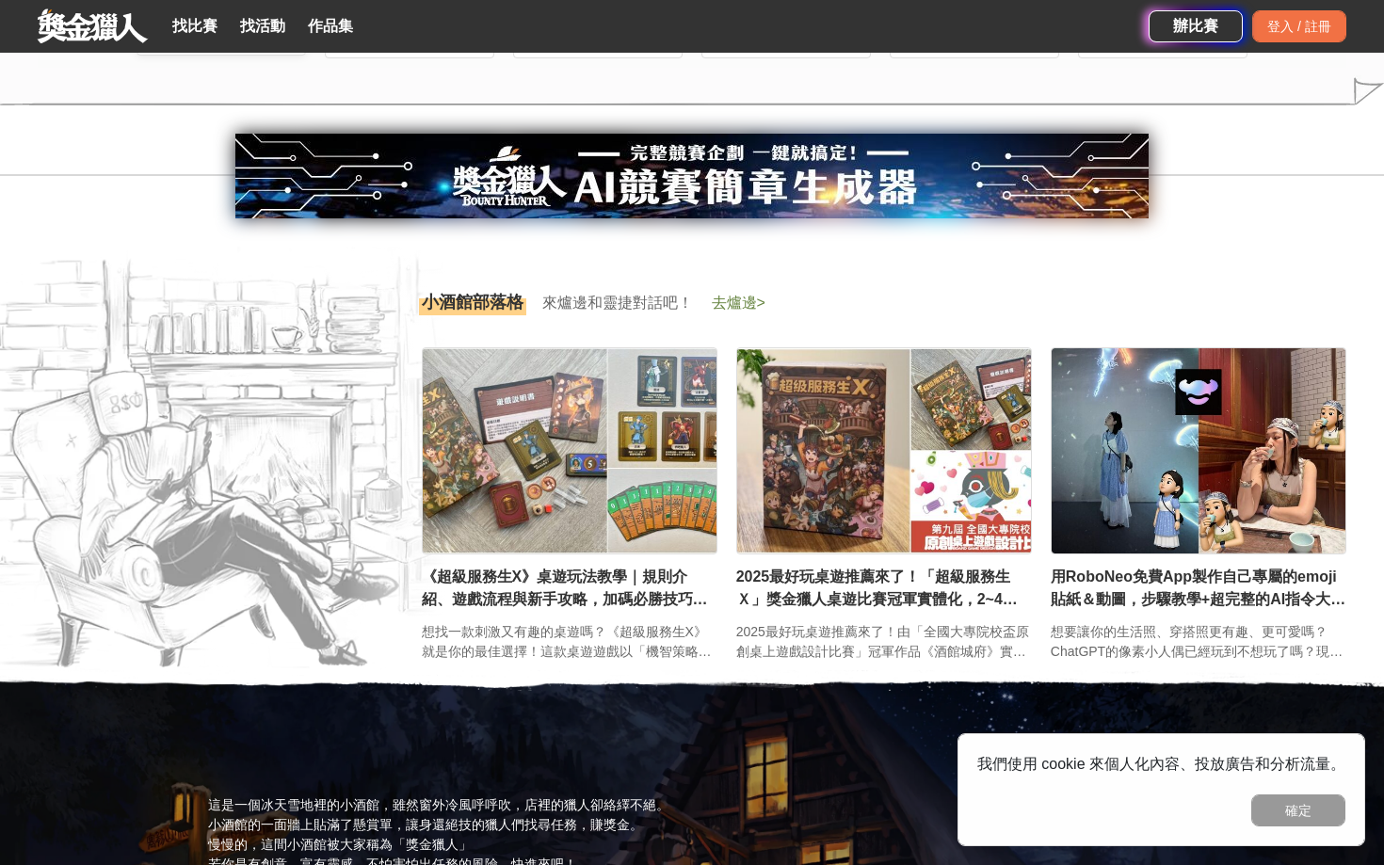
scroll to position [2560, 0]
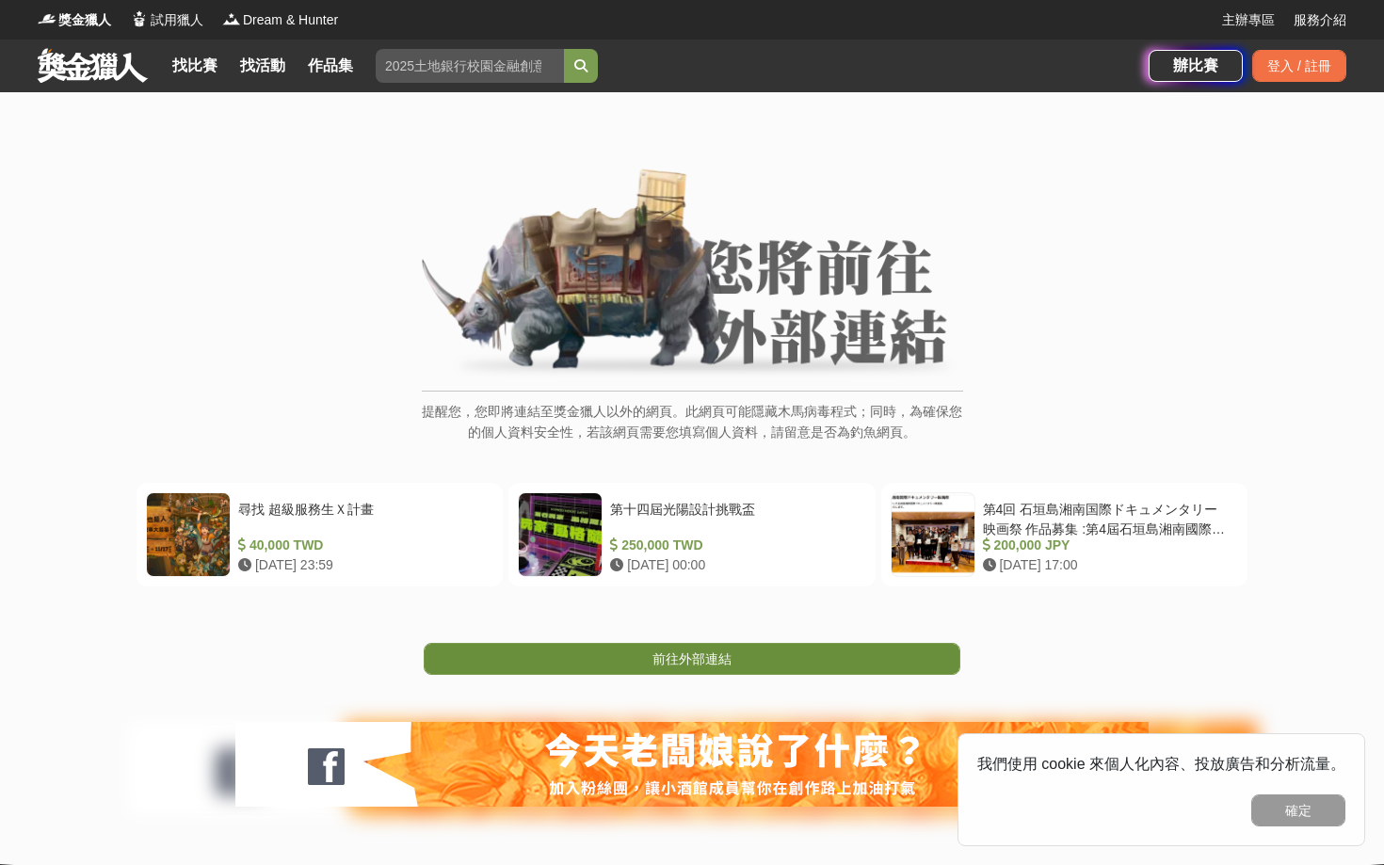
click at [745, 643] on link "前往外部連結" at bounding box center [692, 659] width 537 height 32
